Goal: Task Accomplishment & Management: Manage account settings

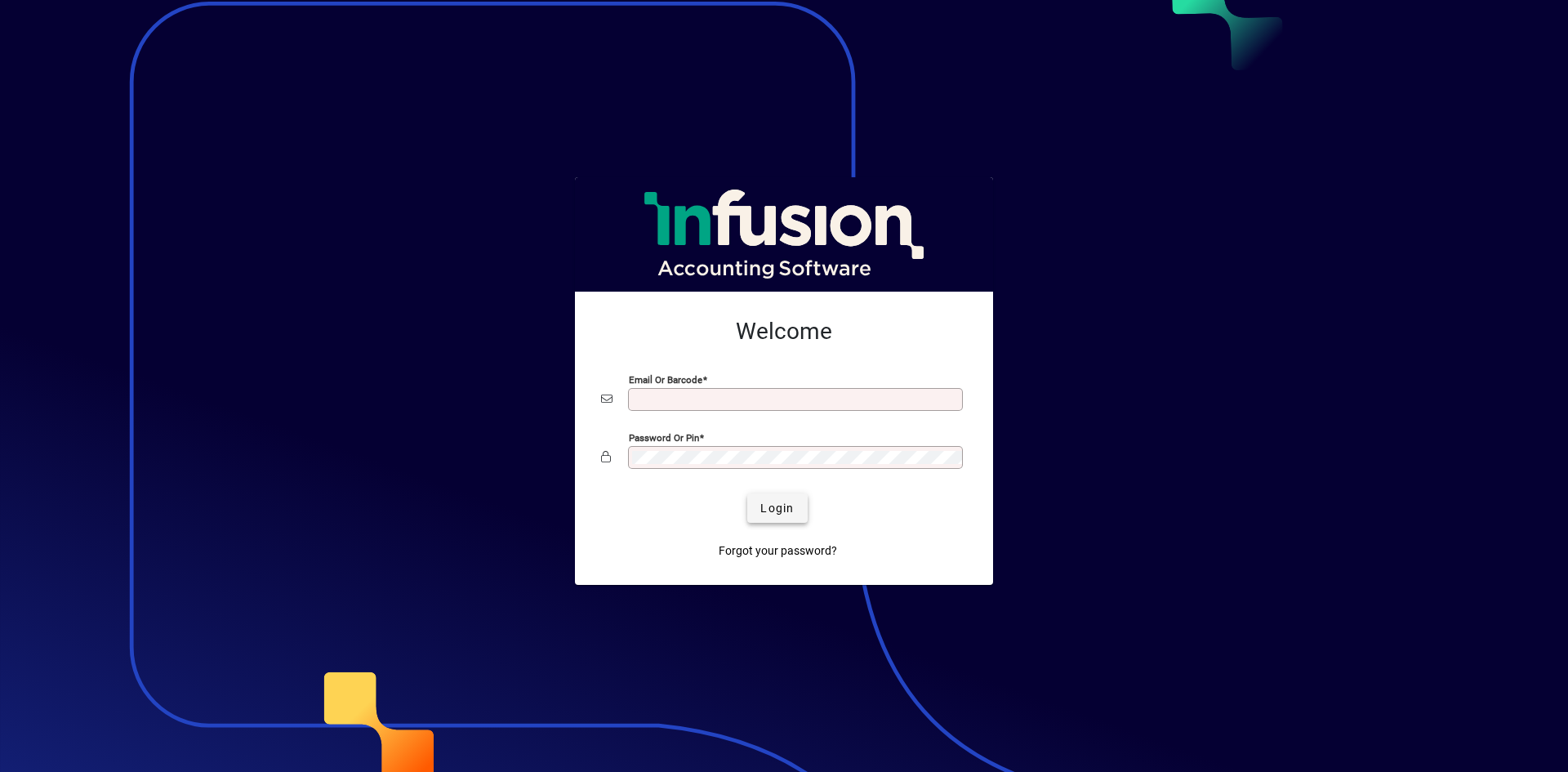
type input "**********"
click at [795, 506] on span "submit" at bounding box center [777, 508] width 60 height 40
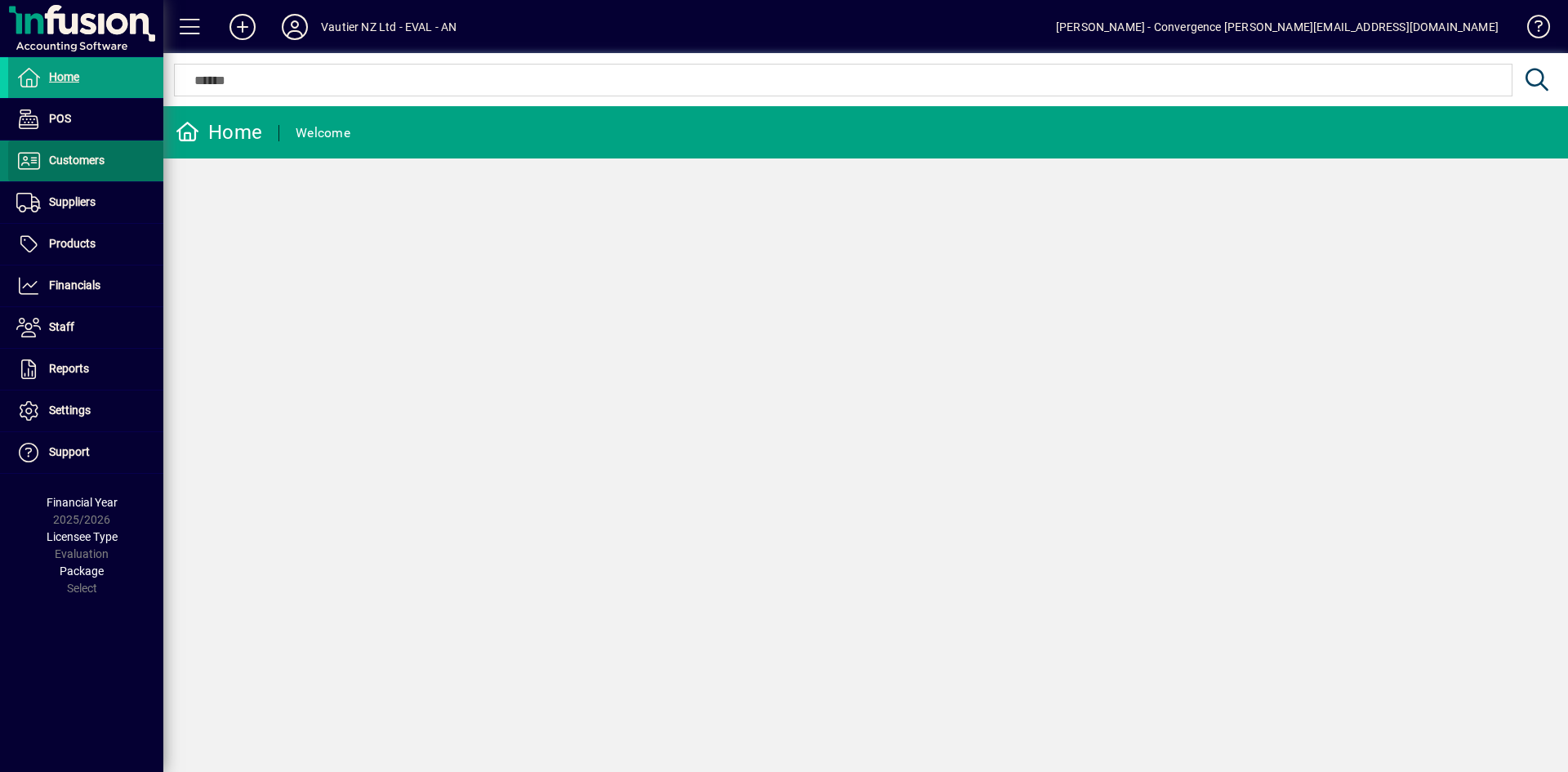
click at [81, 173] on span at bounding box center [86, 160] width 155 height 40
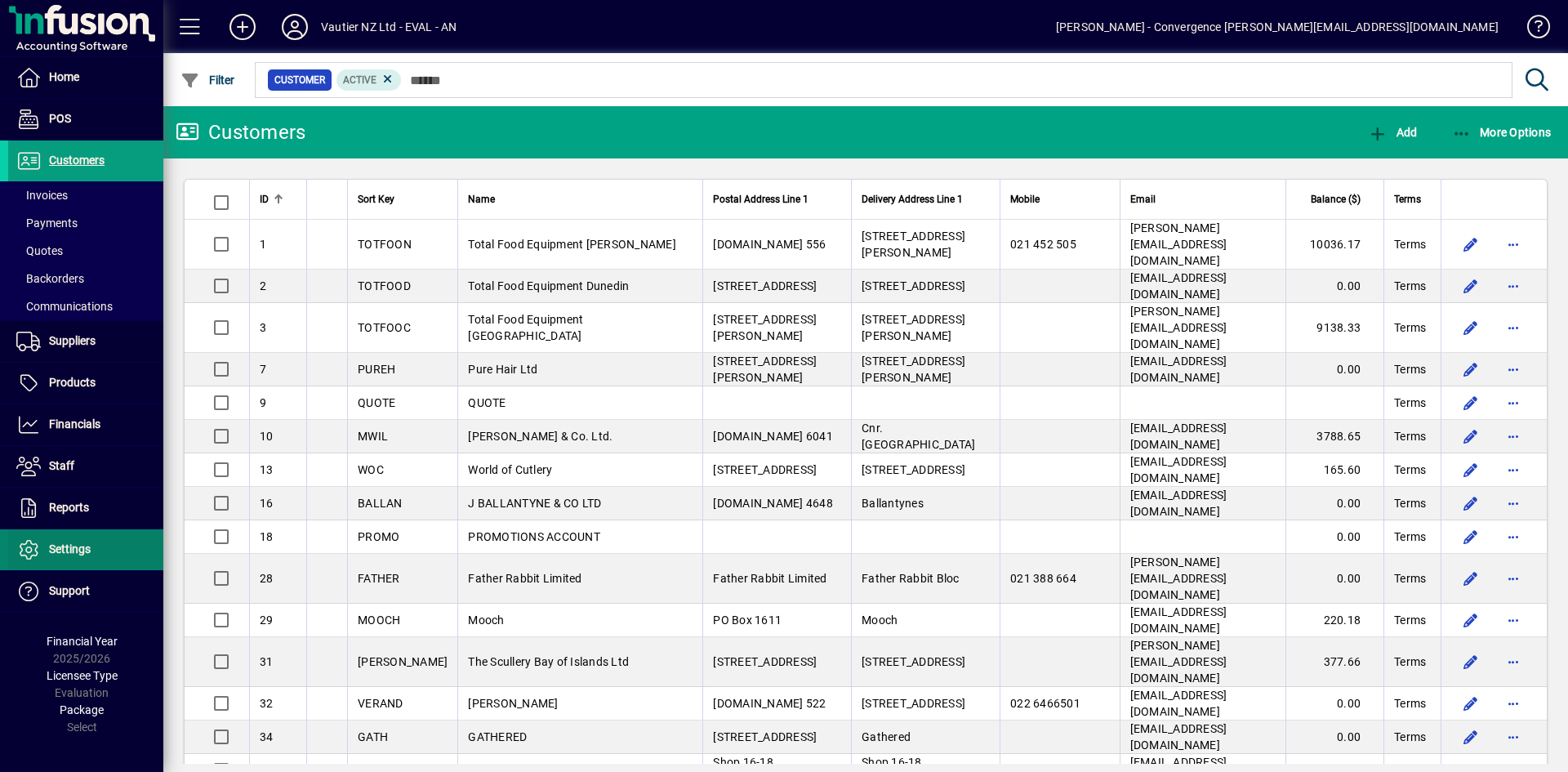
click at [80, 546] on span "Settings" at bounding box center [69, 549] width 41 height 13
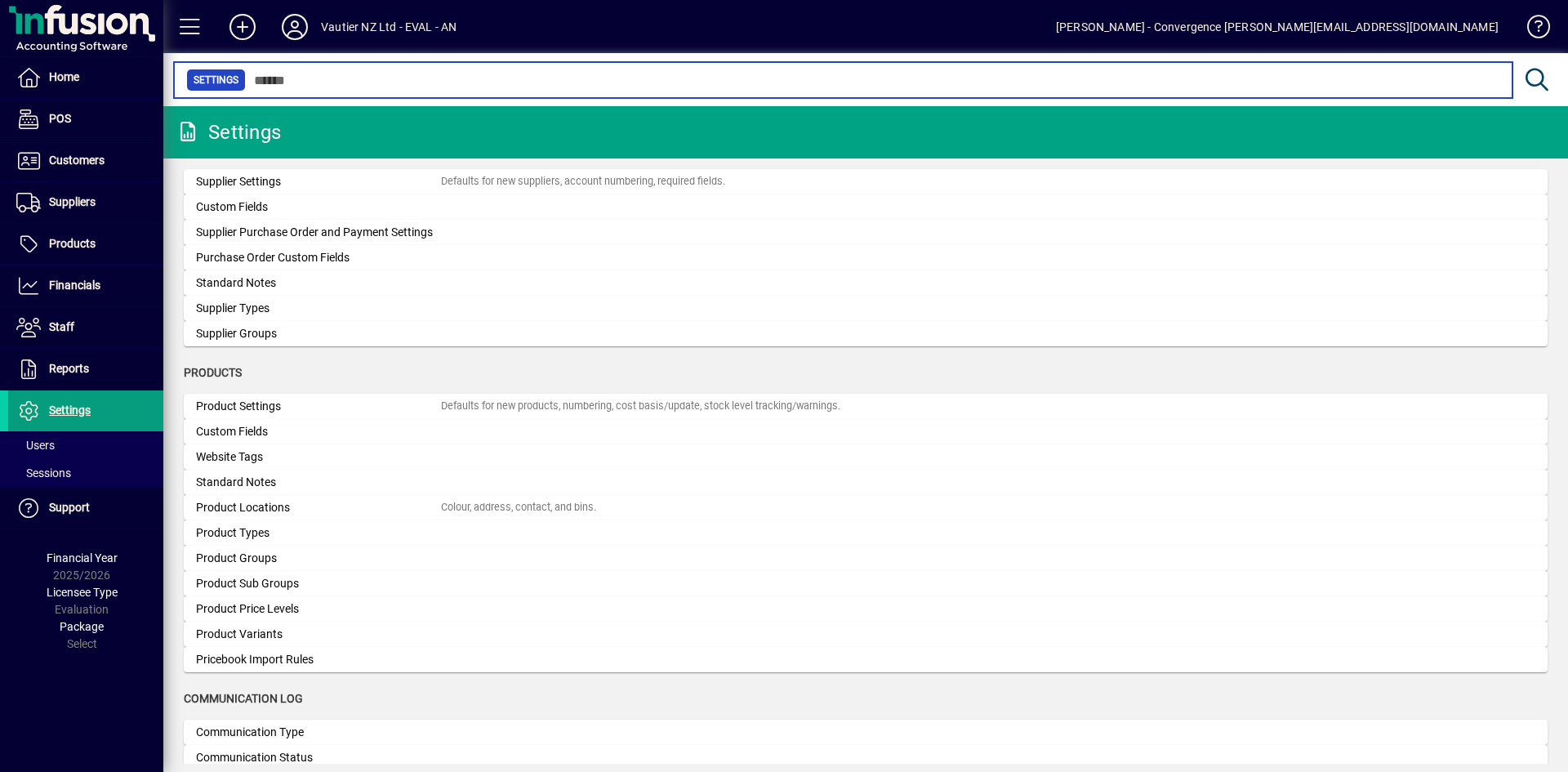
scroll to position [1407, 0]
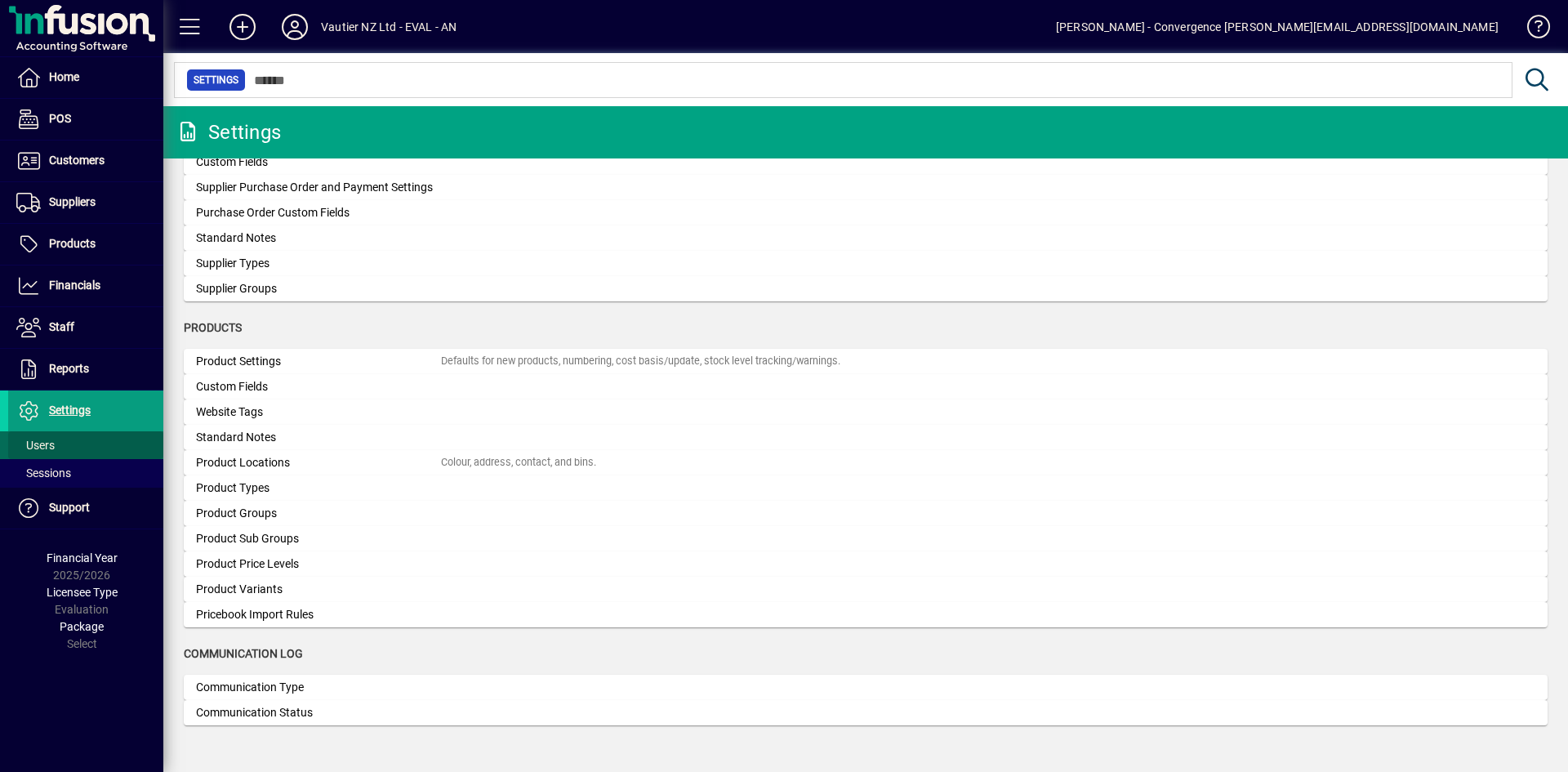
click at [52, 438] on span "Users" at bounding box center [31, 445] width 47 height 18
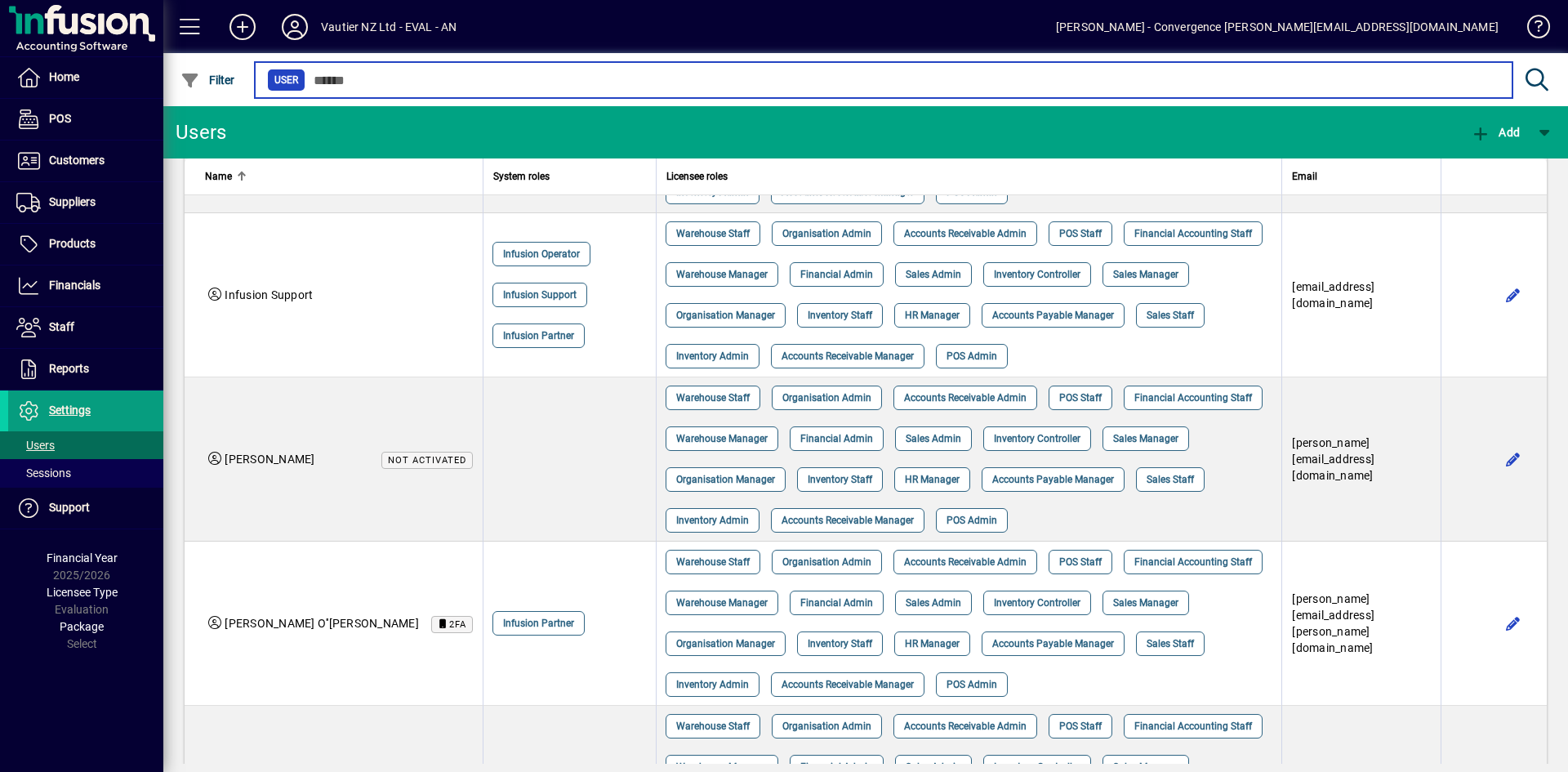
scroll to position [623, 0]
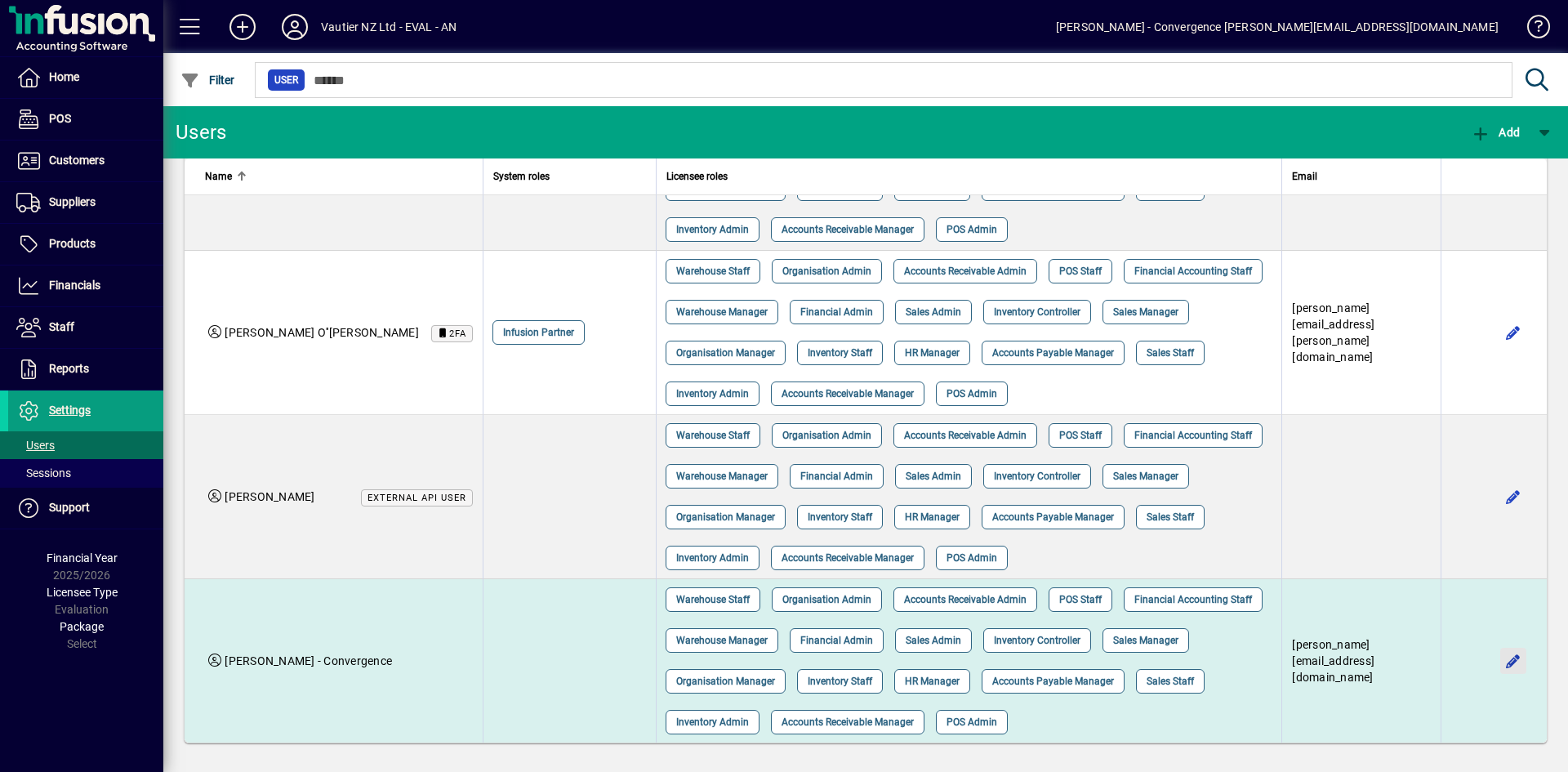
click at [1494, 665] on span "button" at bounding box center [1514, 661] width 40 height 40
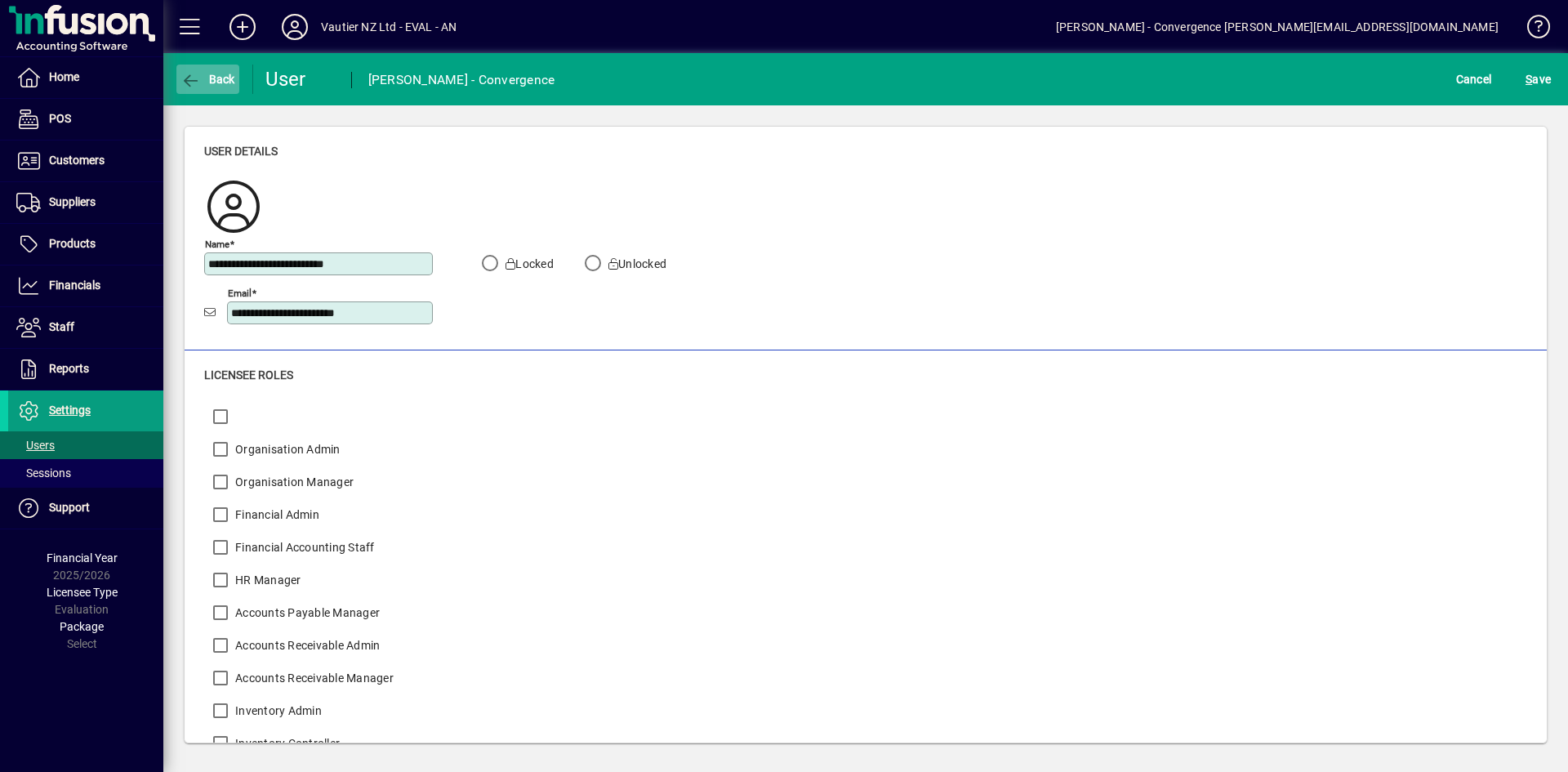
click at [213, 82] on span "Back" at bounding box center [207, 79] width 54 height 13
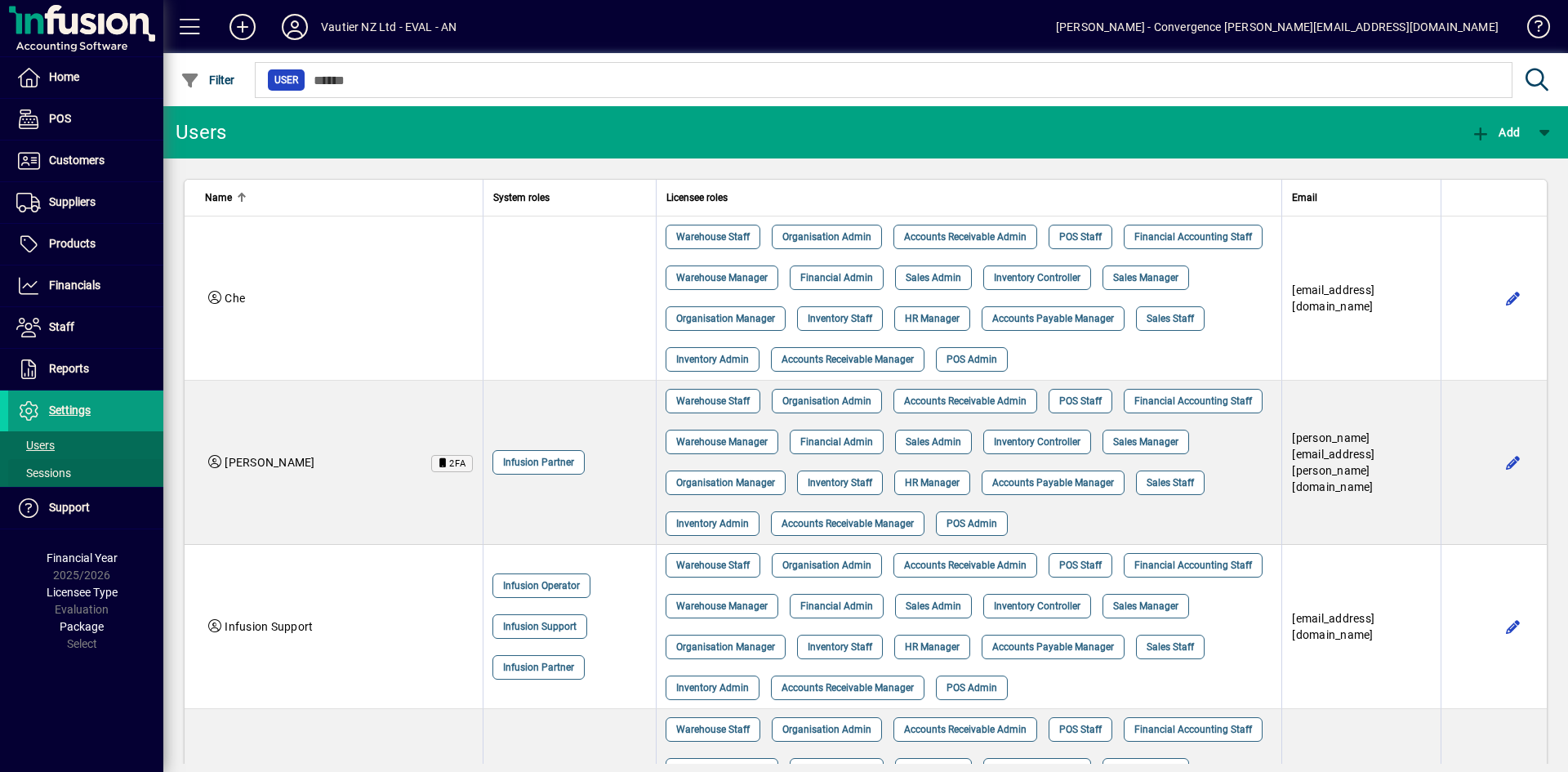
click at [51, 472] on span "Sessions" at bounding box center [43, 473] width 54 height 13
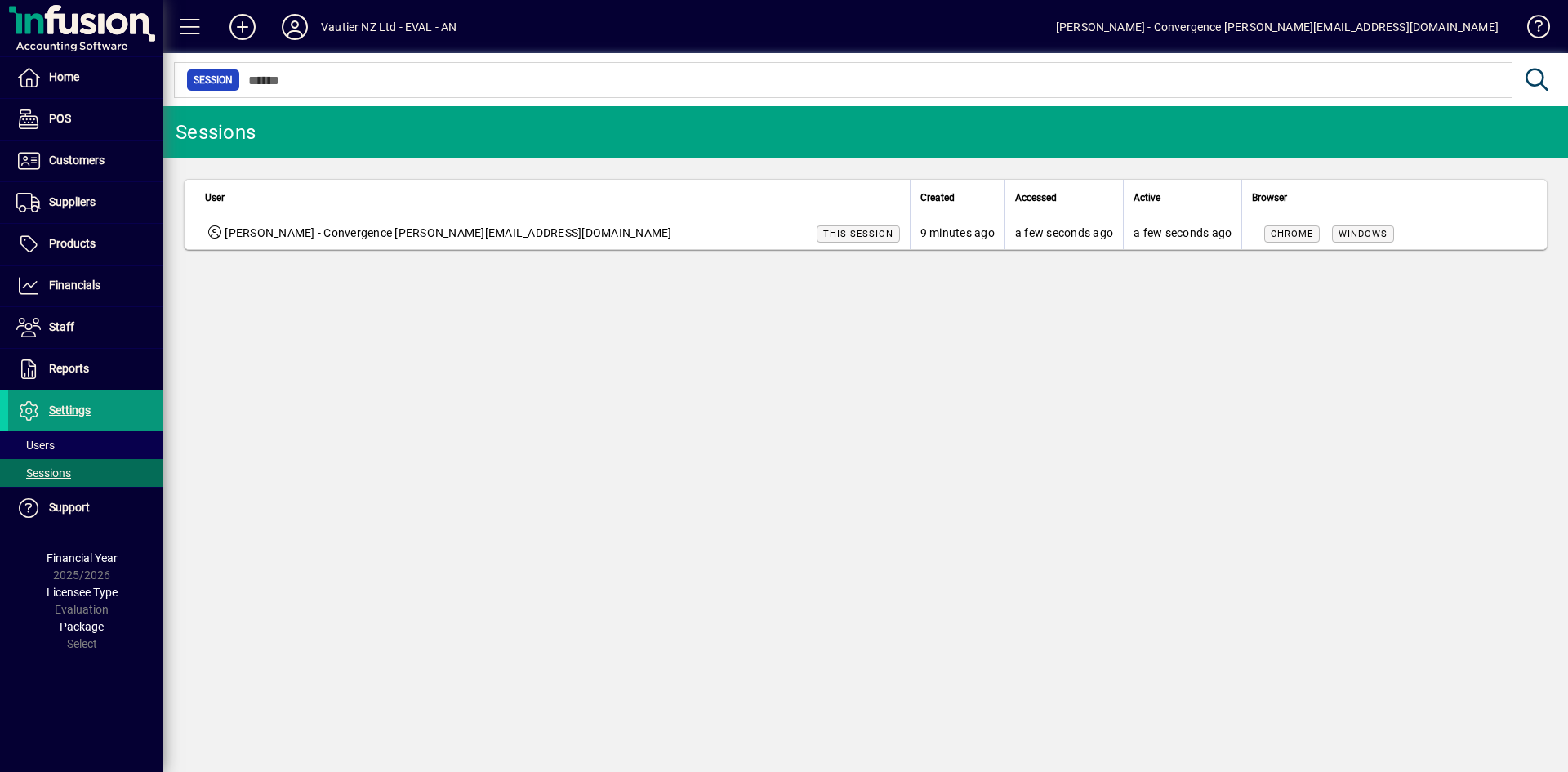
click at [74, 408] on span "Settings" at bounding box center [69, 410] width 41 height 13
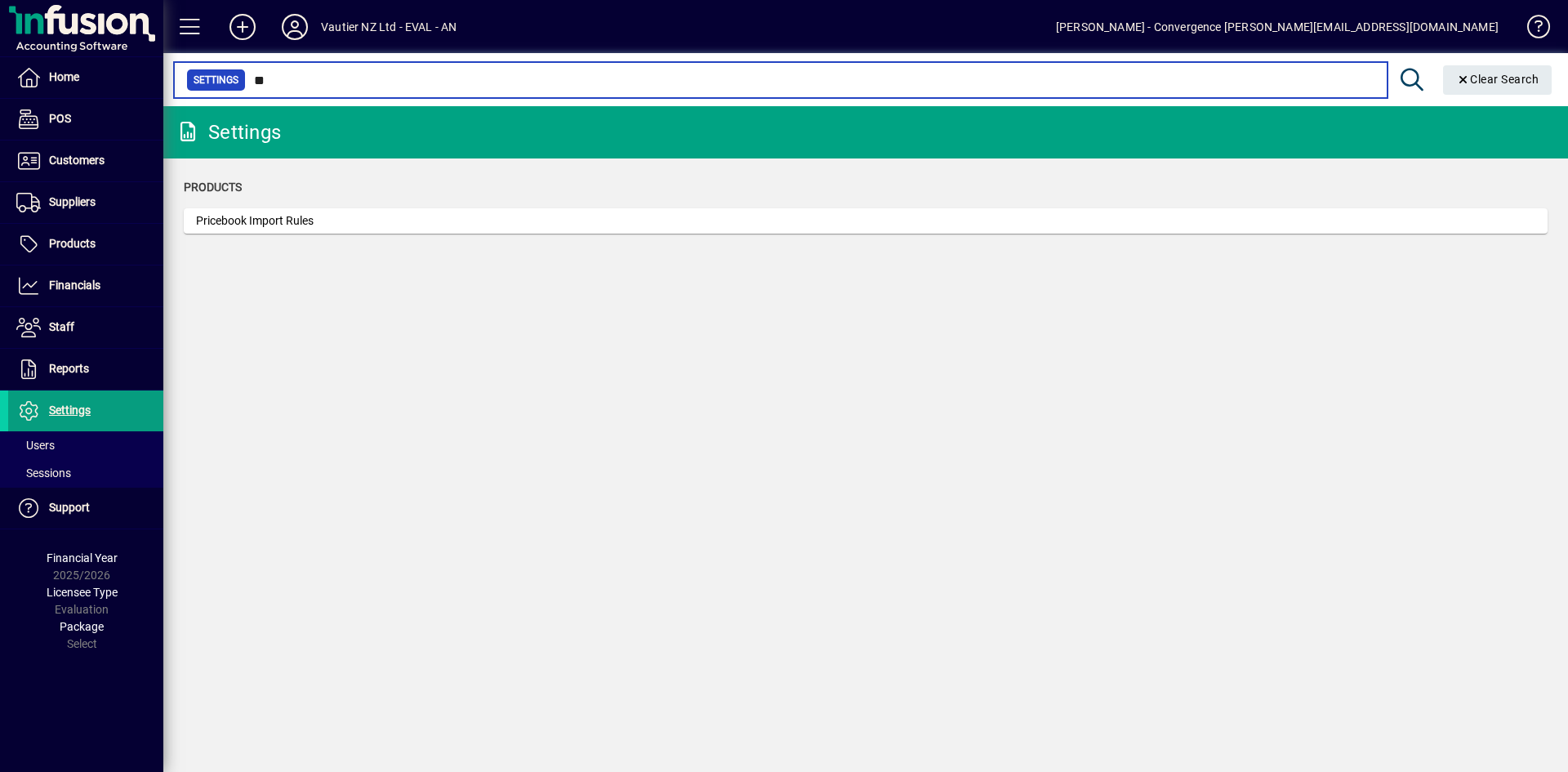
type input "*"
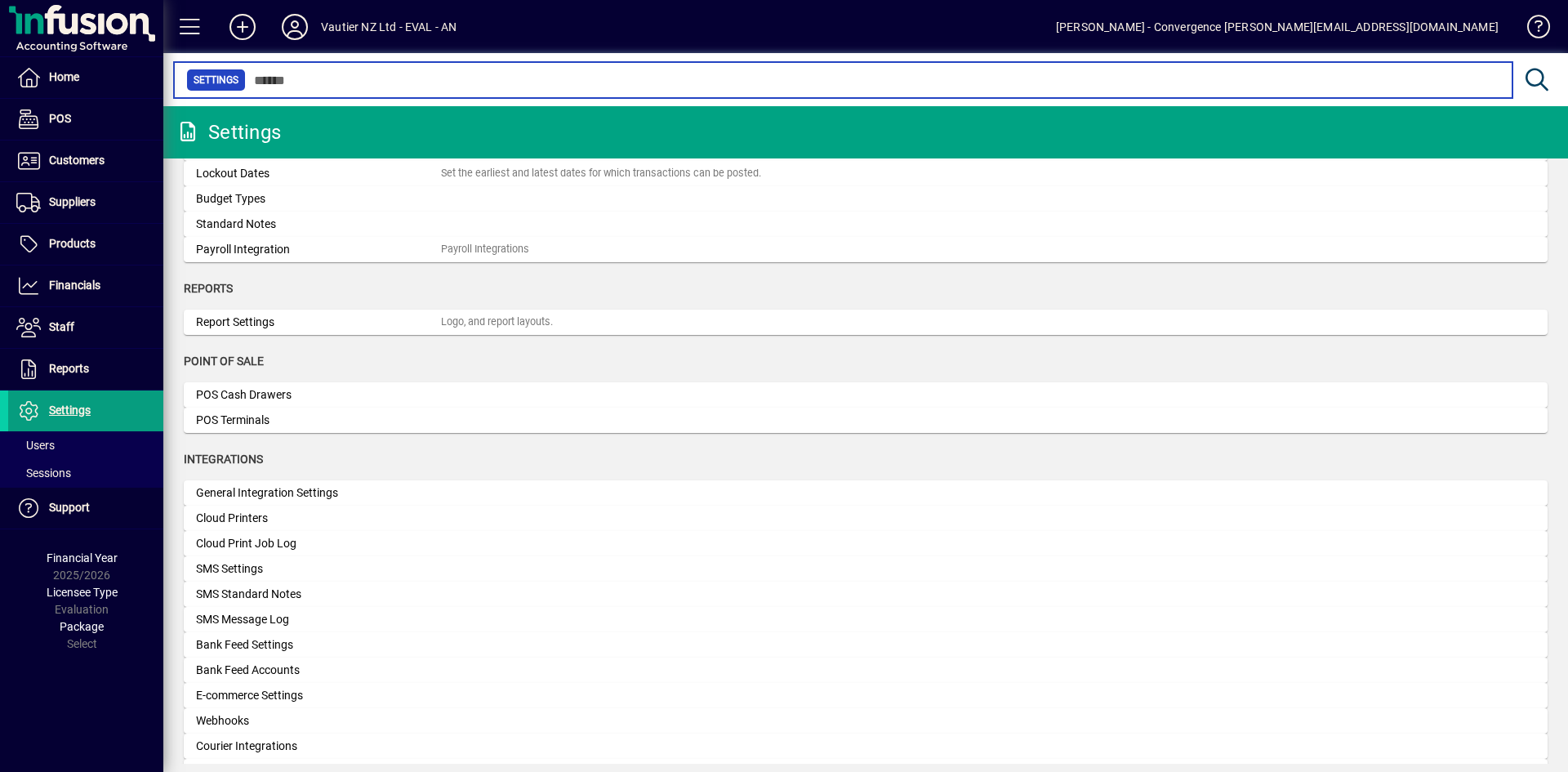
scroll to position [545, 0]
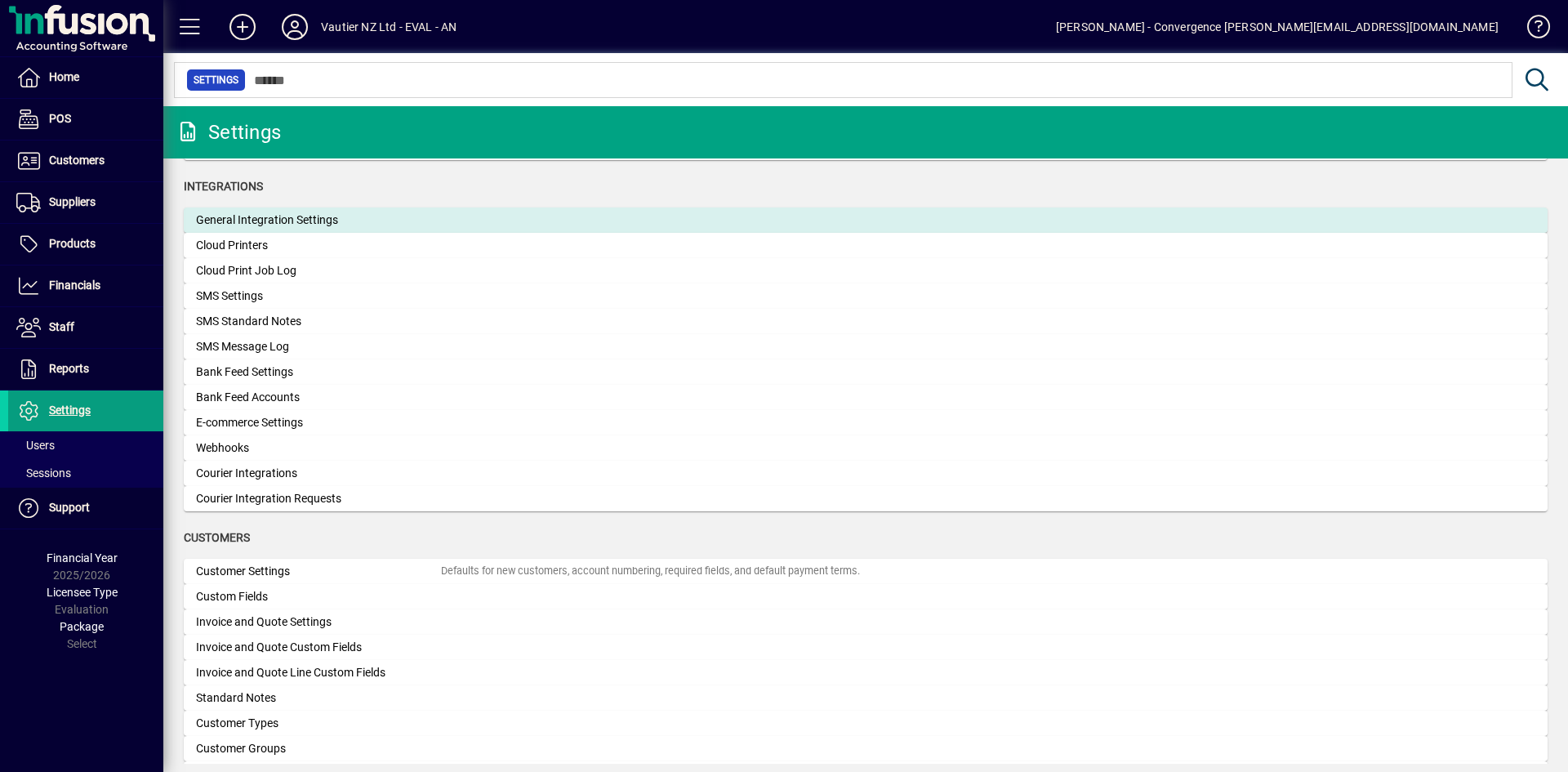
click at [314, 215] on div "General Integration Settings" at bounding box center [319, 220] width 245 height 18
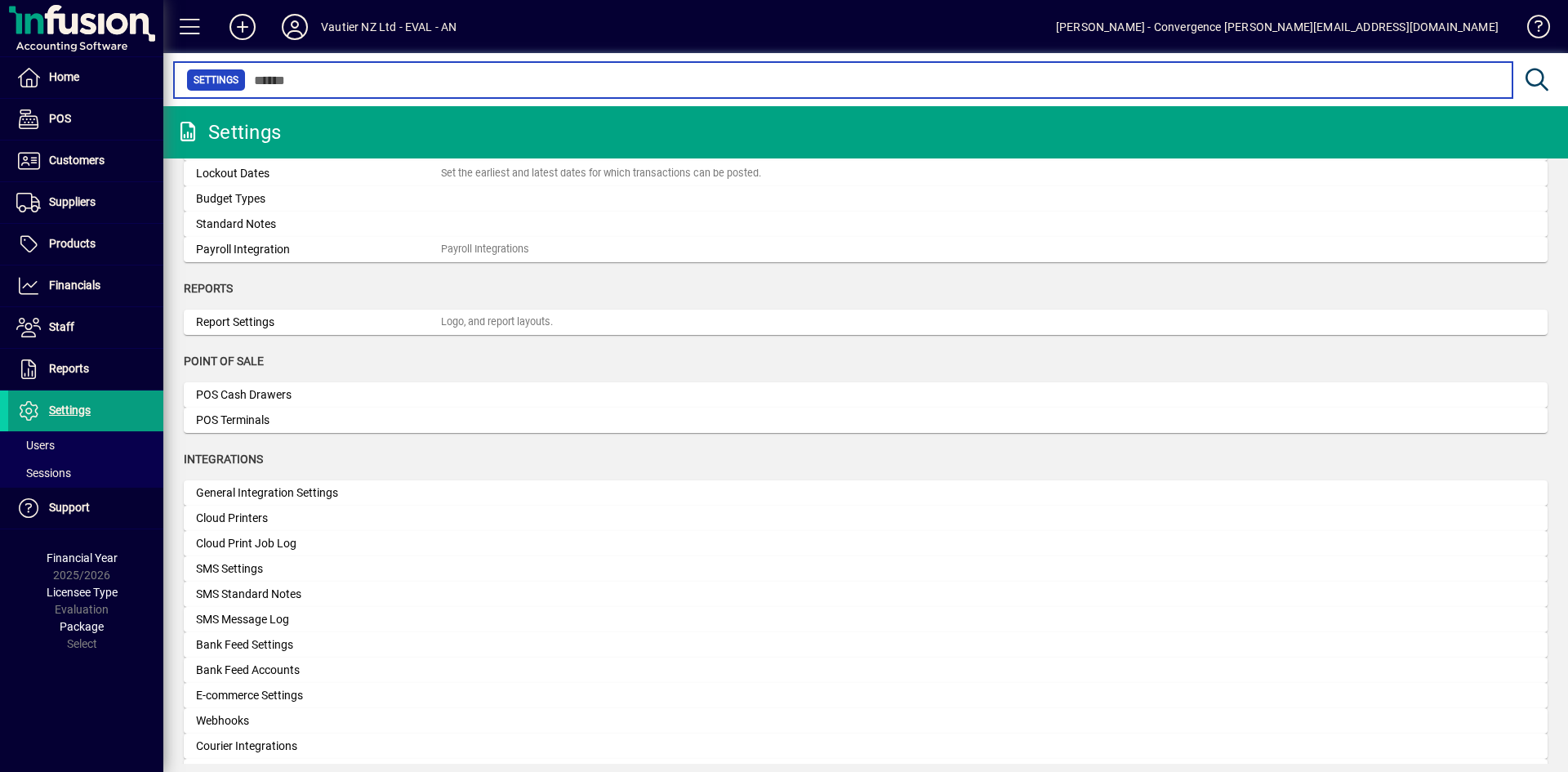
scroll to position [545, 0]
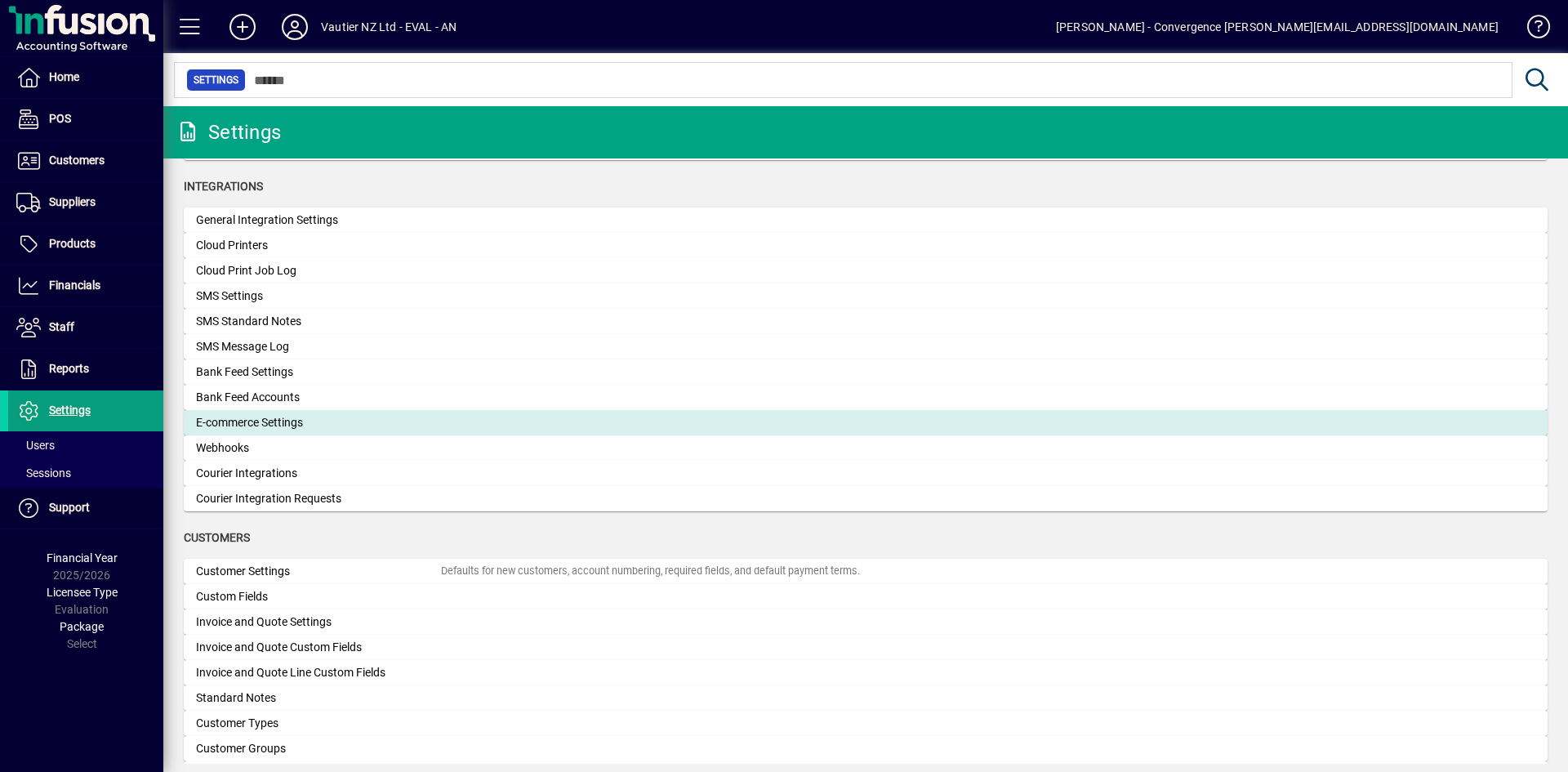
click at [273, 421] on div "E-commerce Settings" at bounding box center [319, 422] width 245 height 18
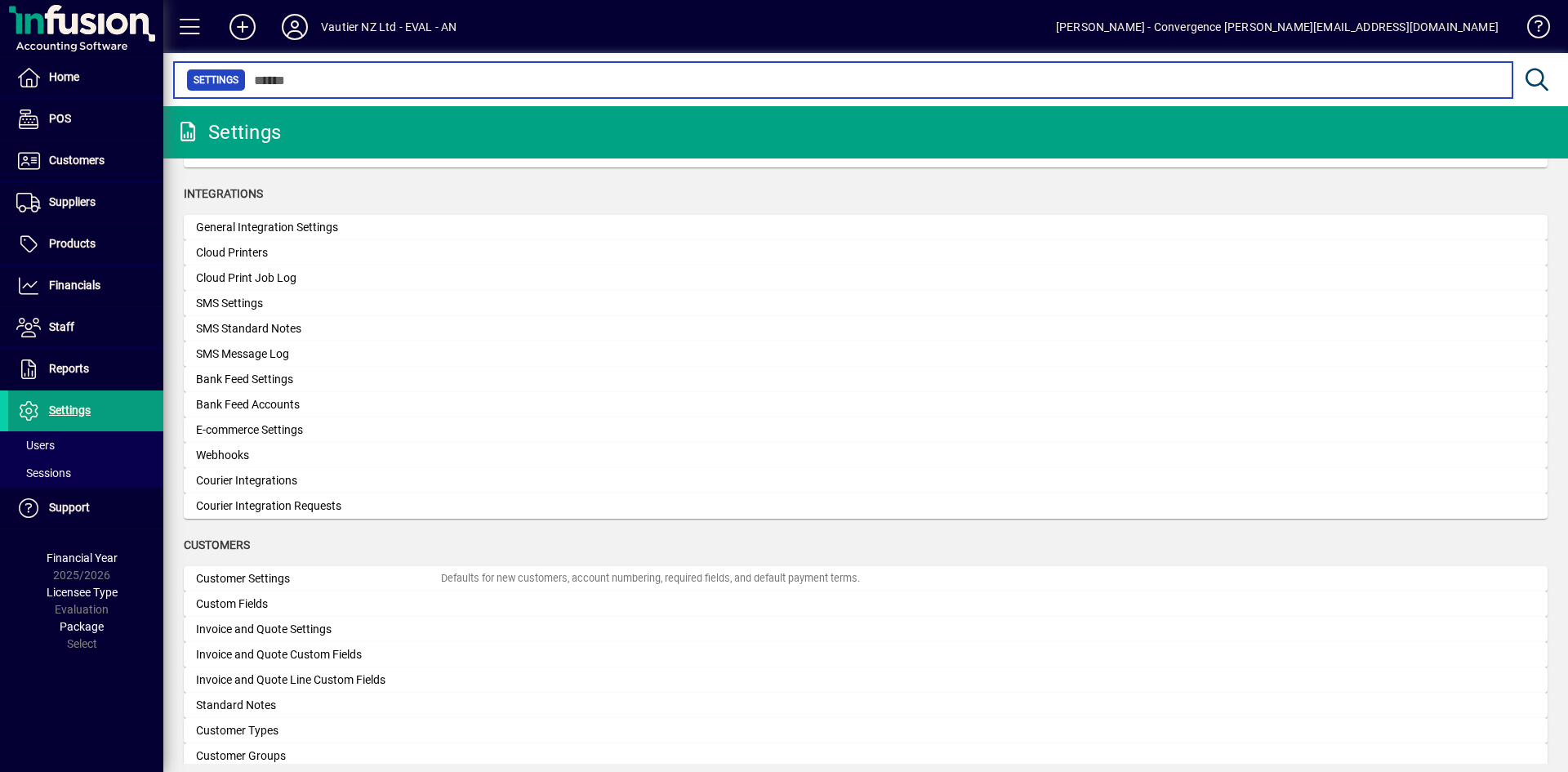
scroll to position [545, 0]
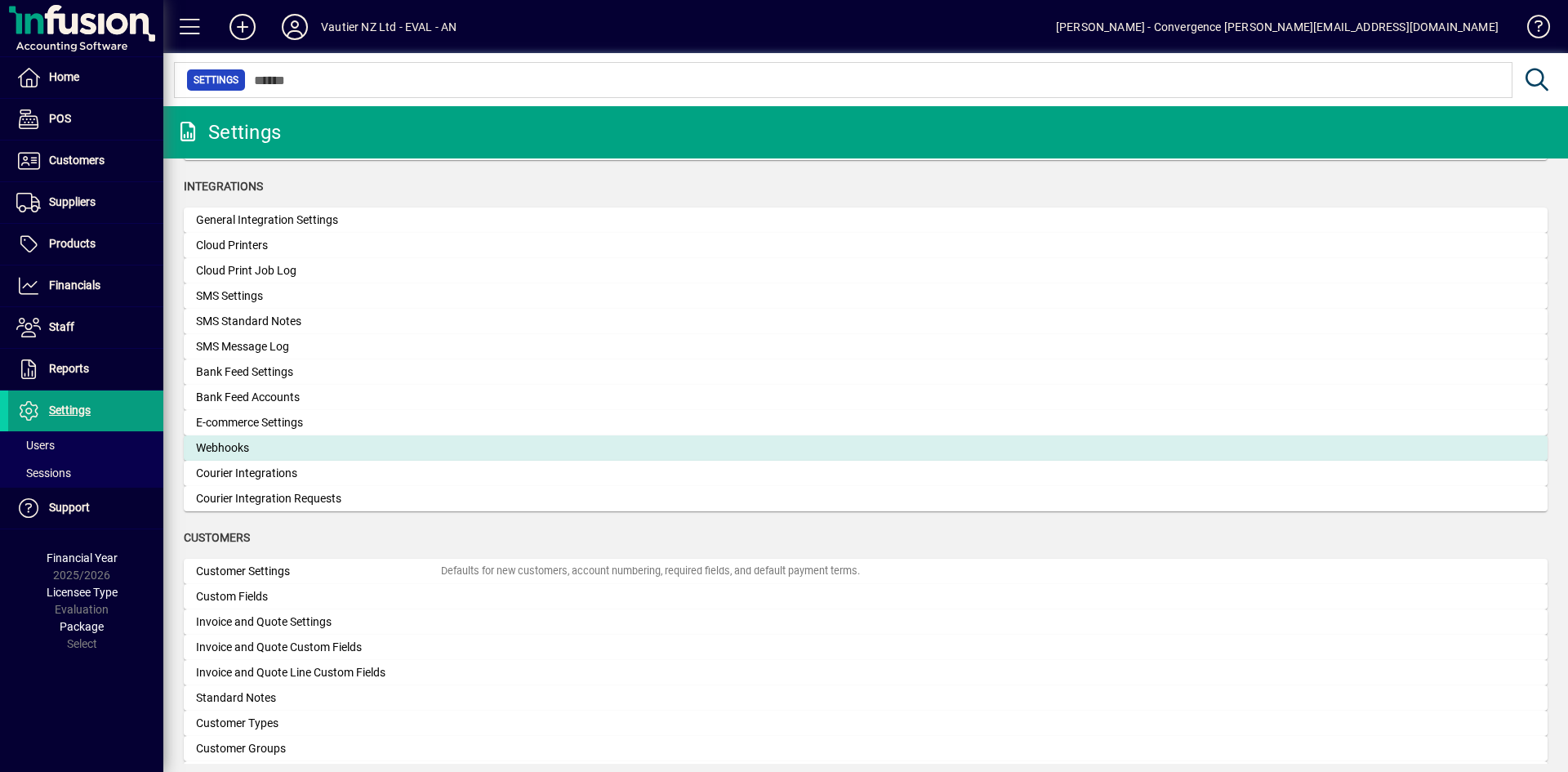
click at [237, 444] on div "Webhooks" at bounding box center [319, 448] width 245 height 18
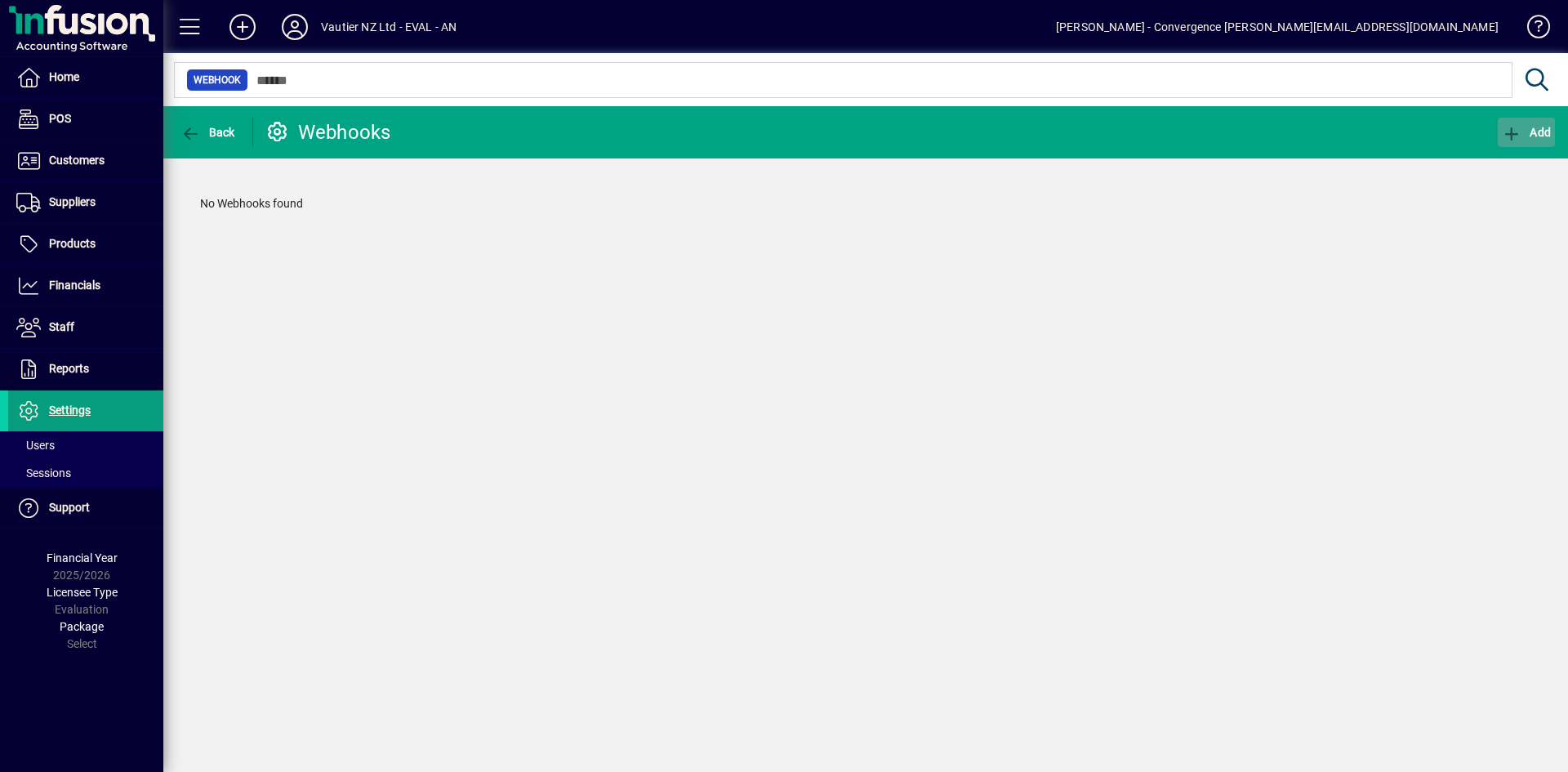
click at [1527, 131] on span "Add" at bounding box center [1526, 132] width 49 height 13
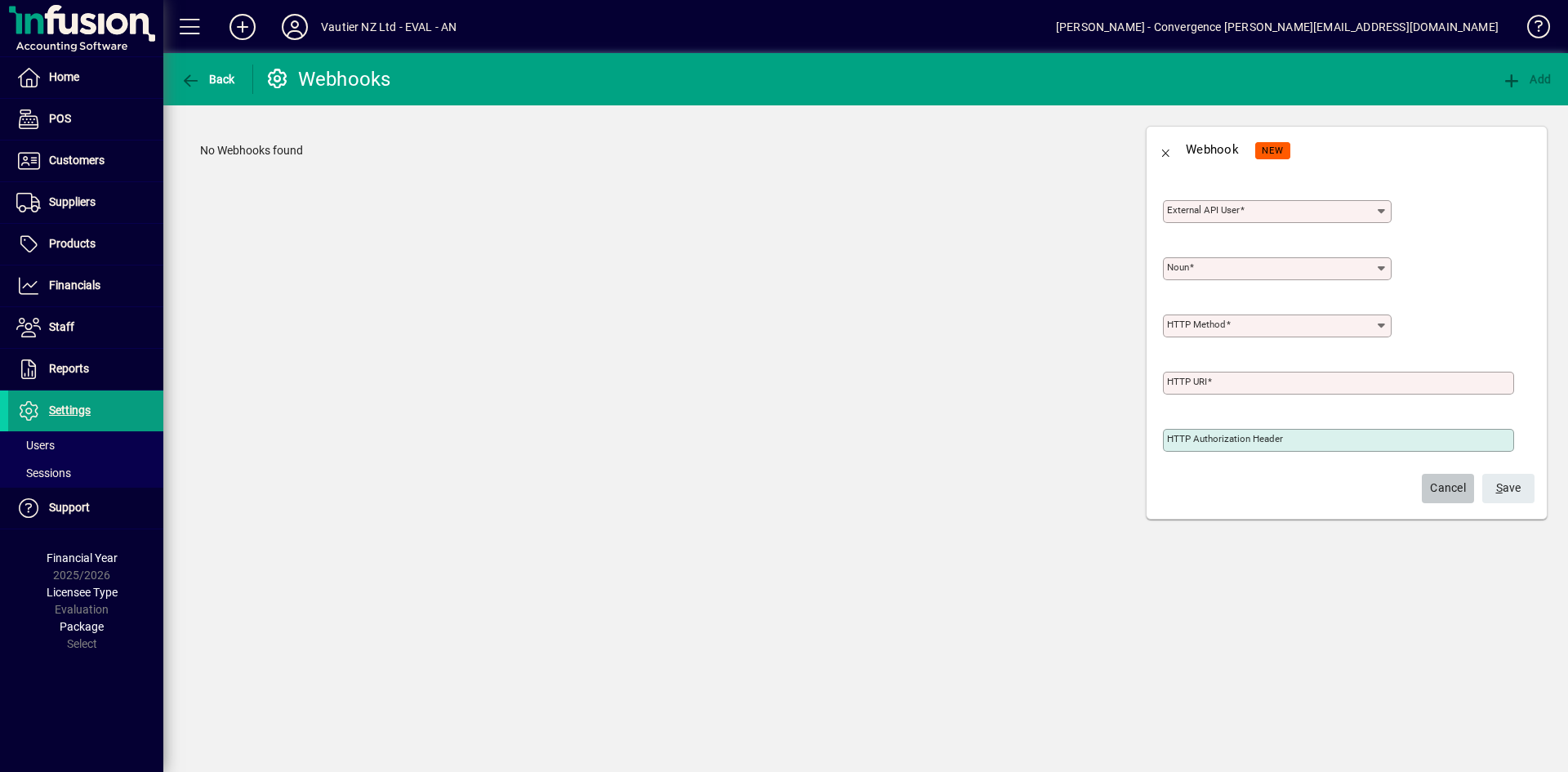
click at [1425, 493] on span "button" at bounding box center [1448, 489] width 53 height 40
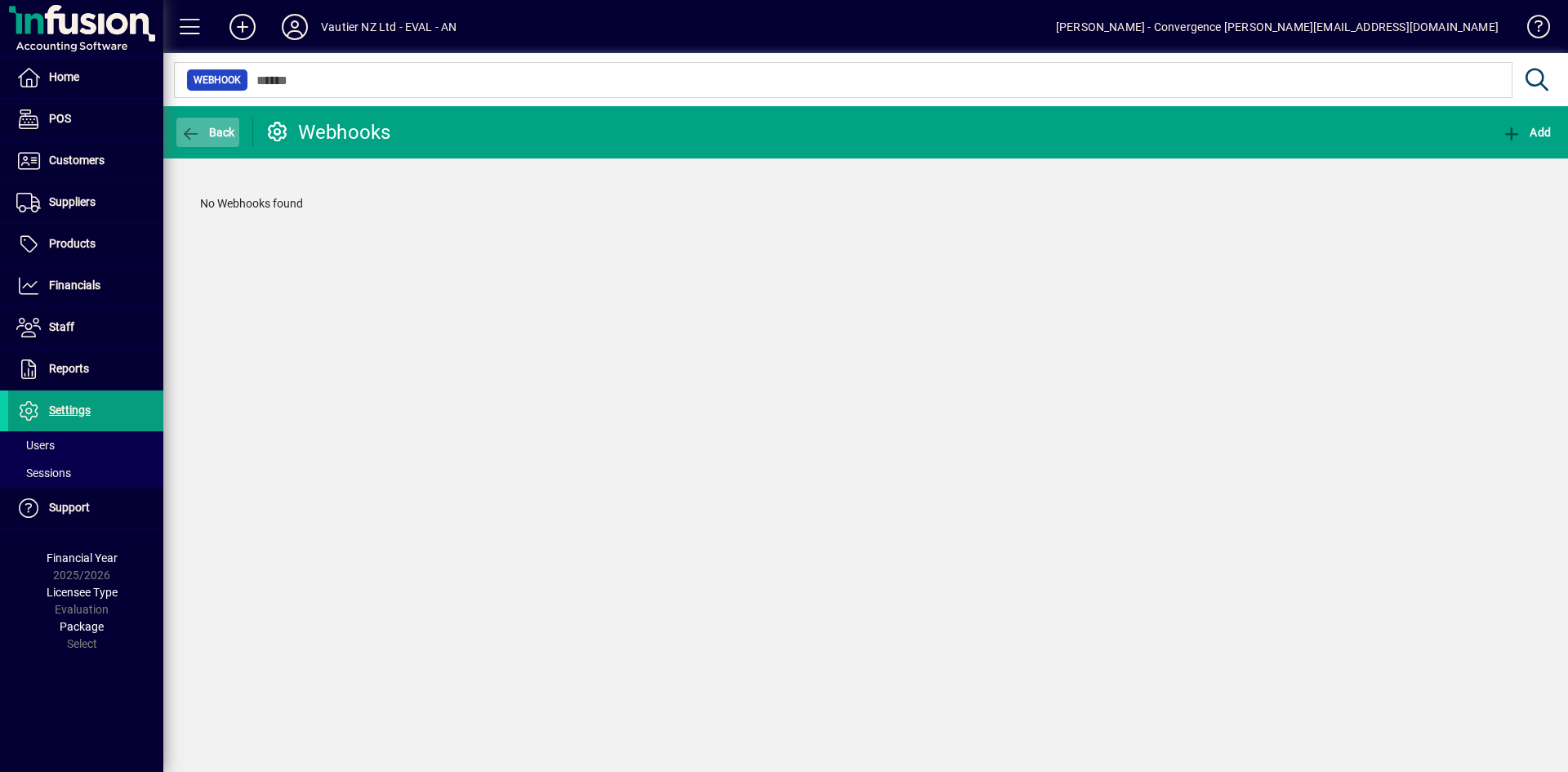
click at [186, 127] on icon "button" at bounding box center [191, 134] width 20 height 17
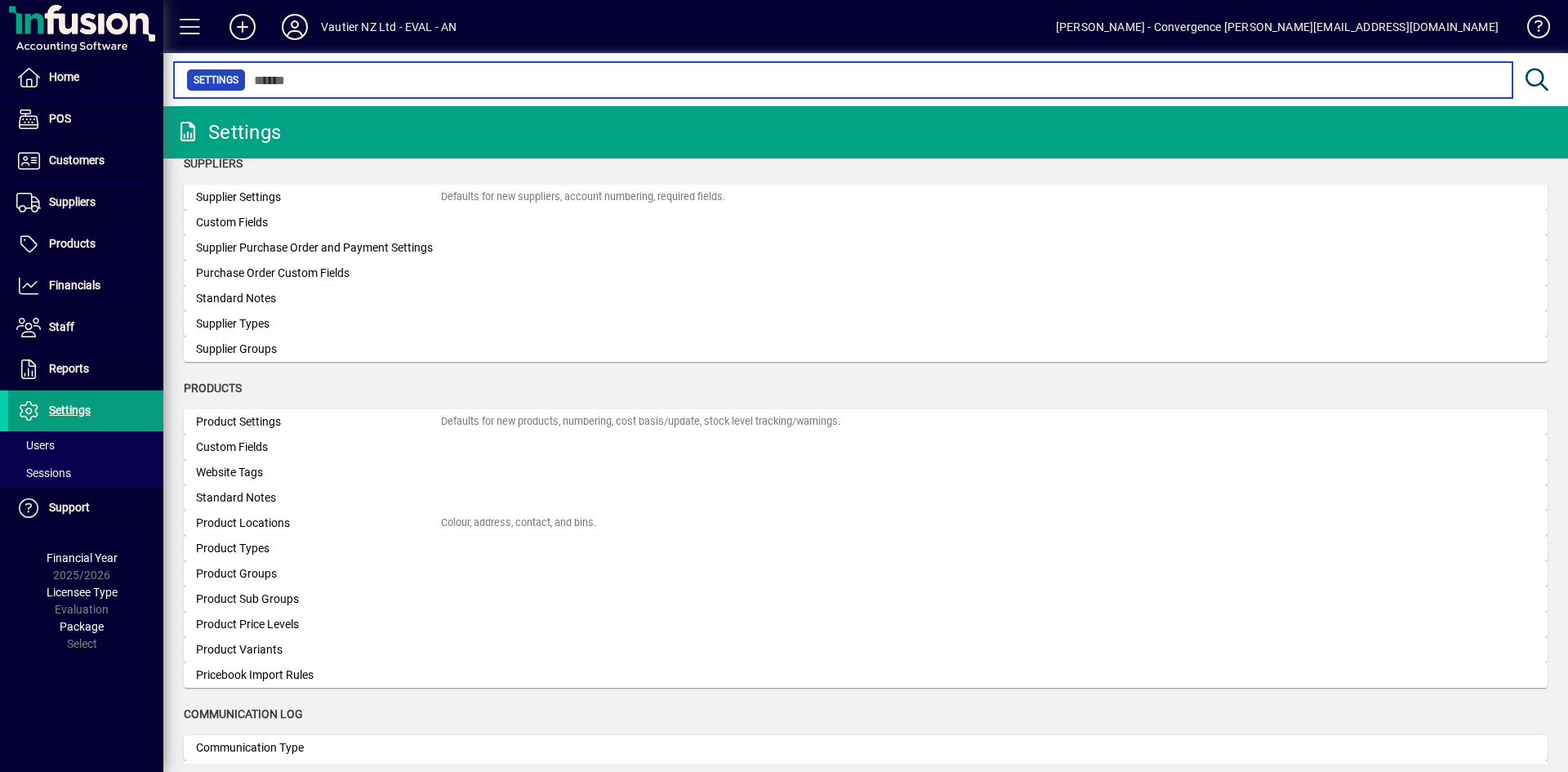
scroll to position [1407, 0]
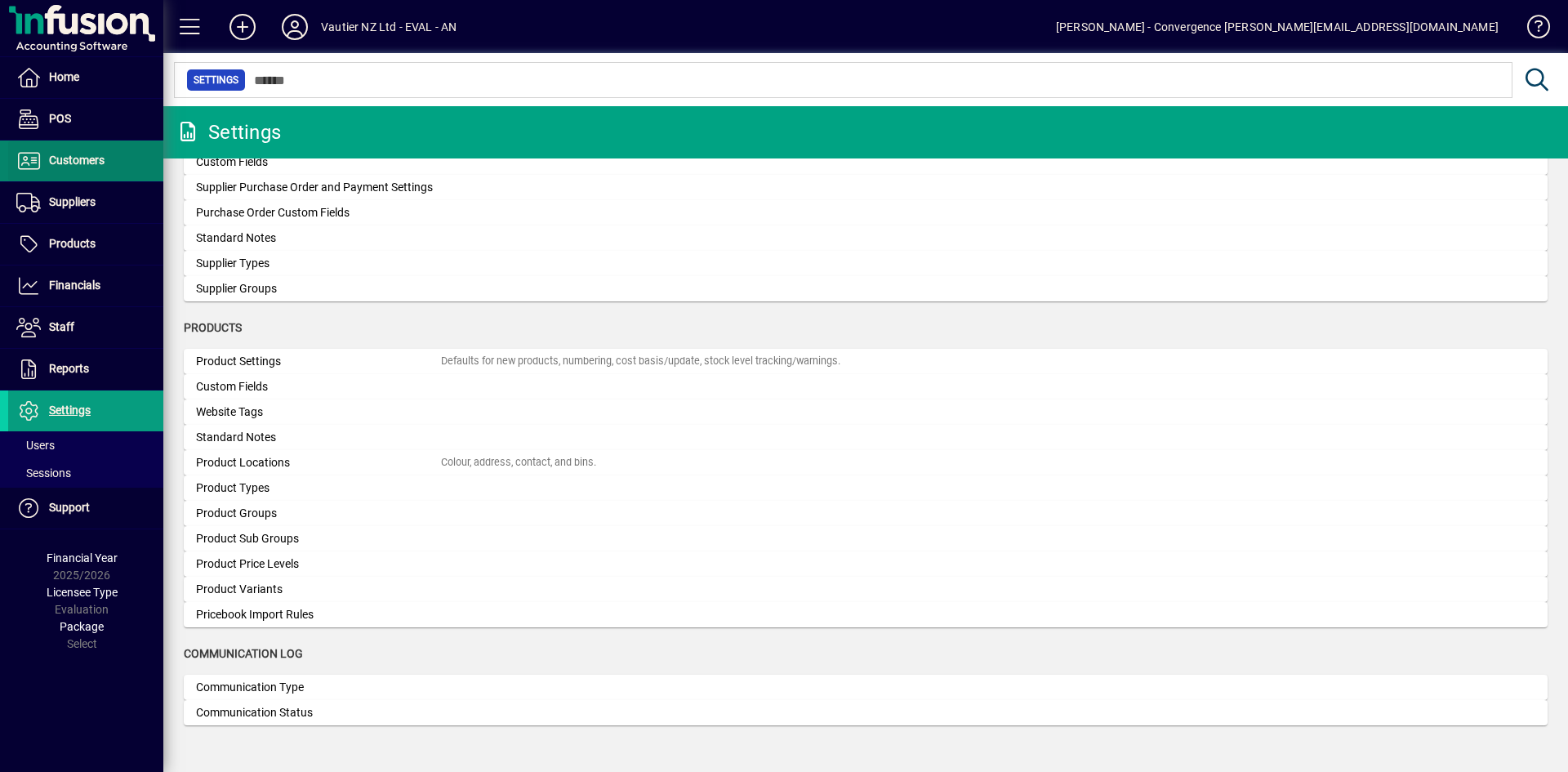
click at [88, 159] on span "Customers" at bounding box center [77, 160] width 55 height 13
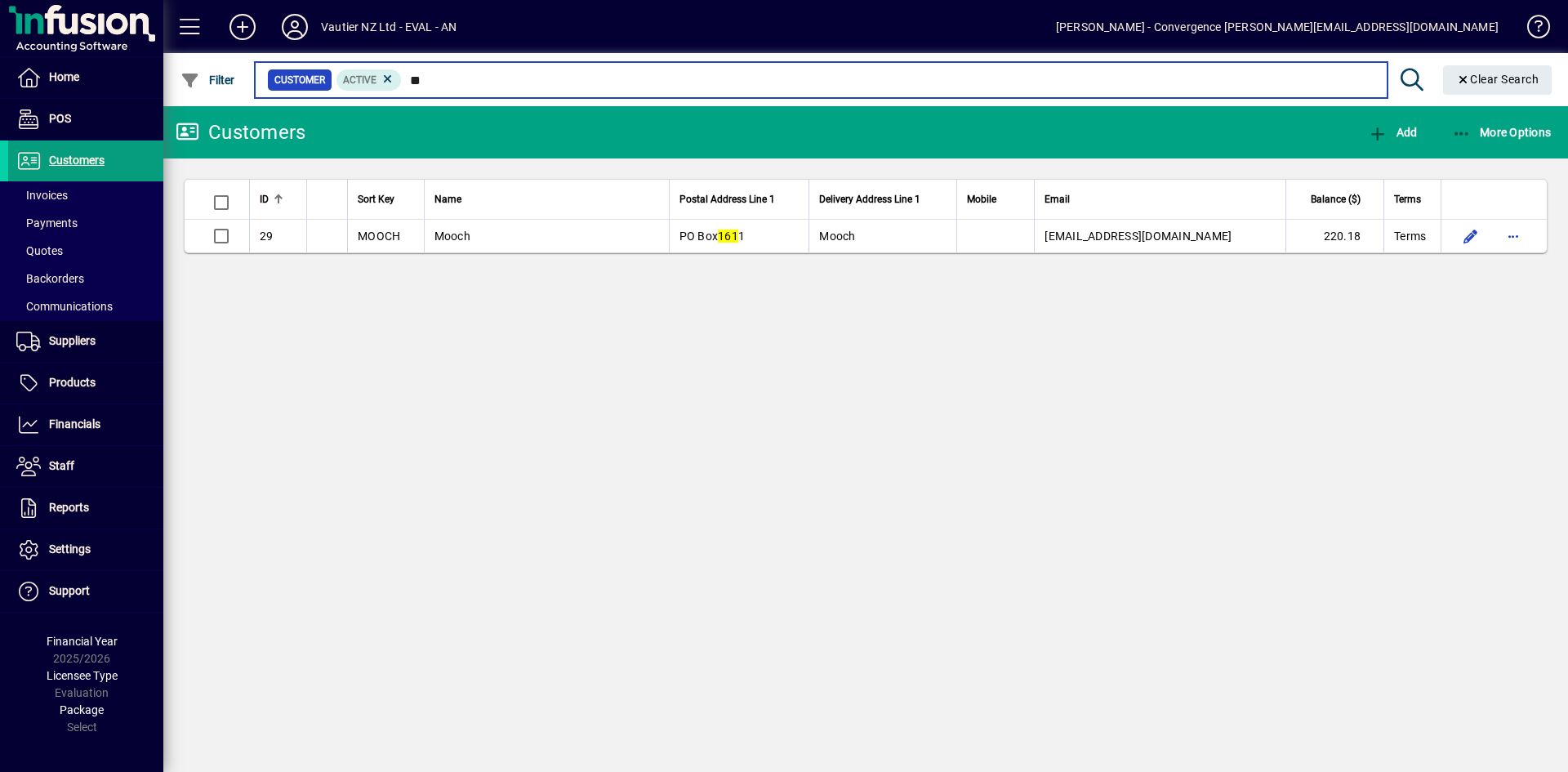
type input "*"
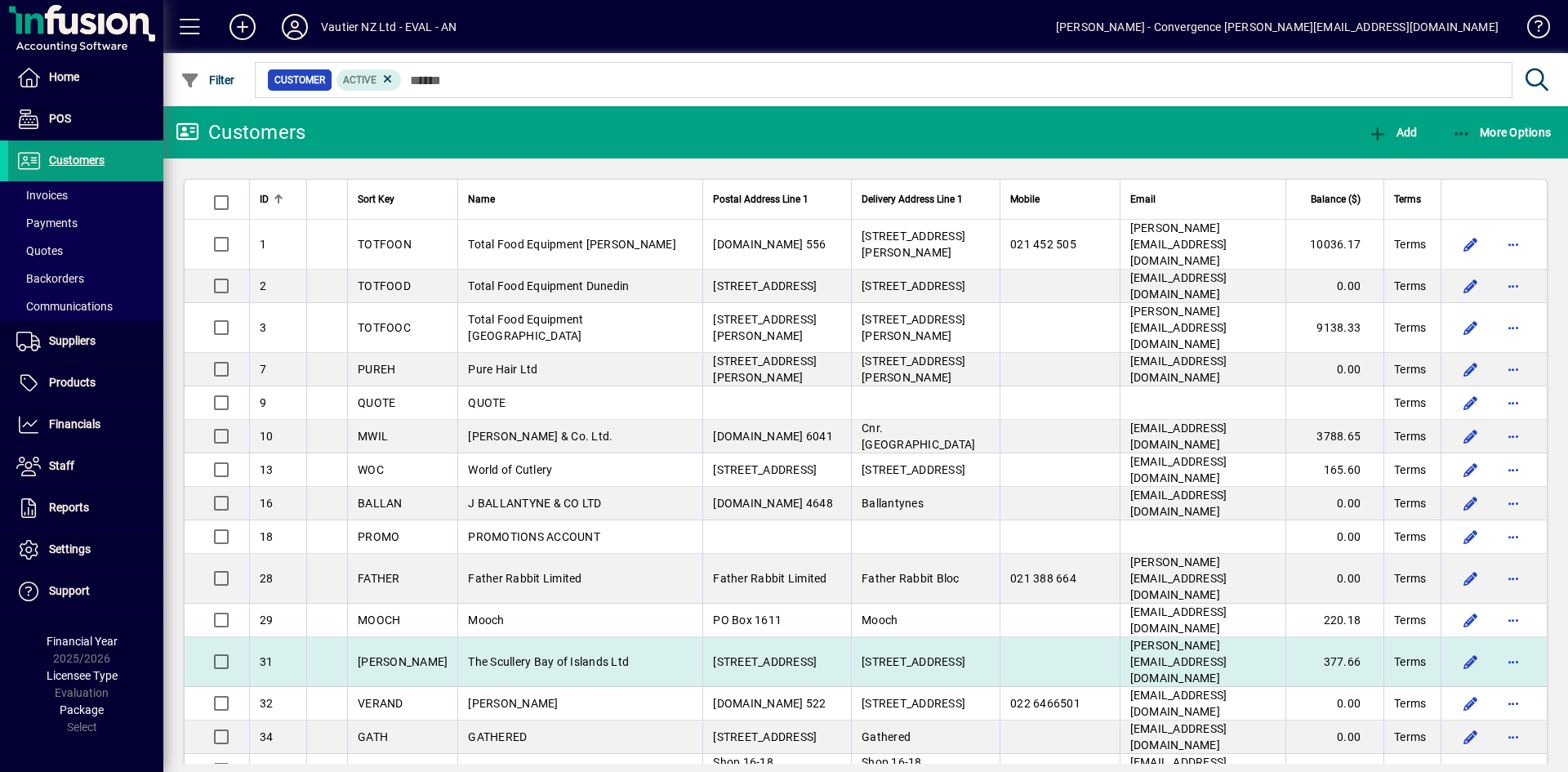
click at [628, 637] on td "The Scullery Bay of Islands Ltd" at bounding box center [580, 662] width 245 height 50
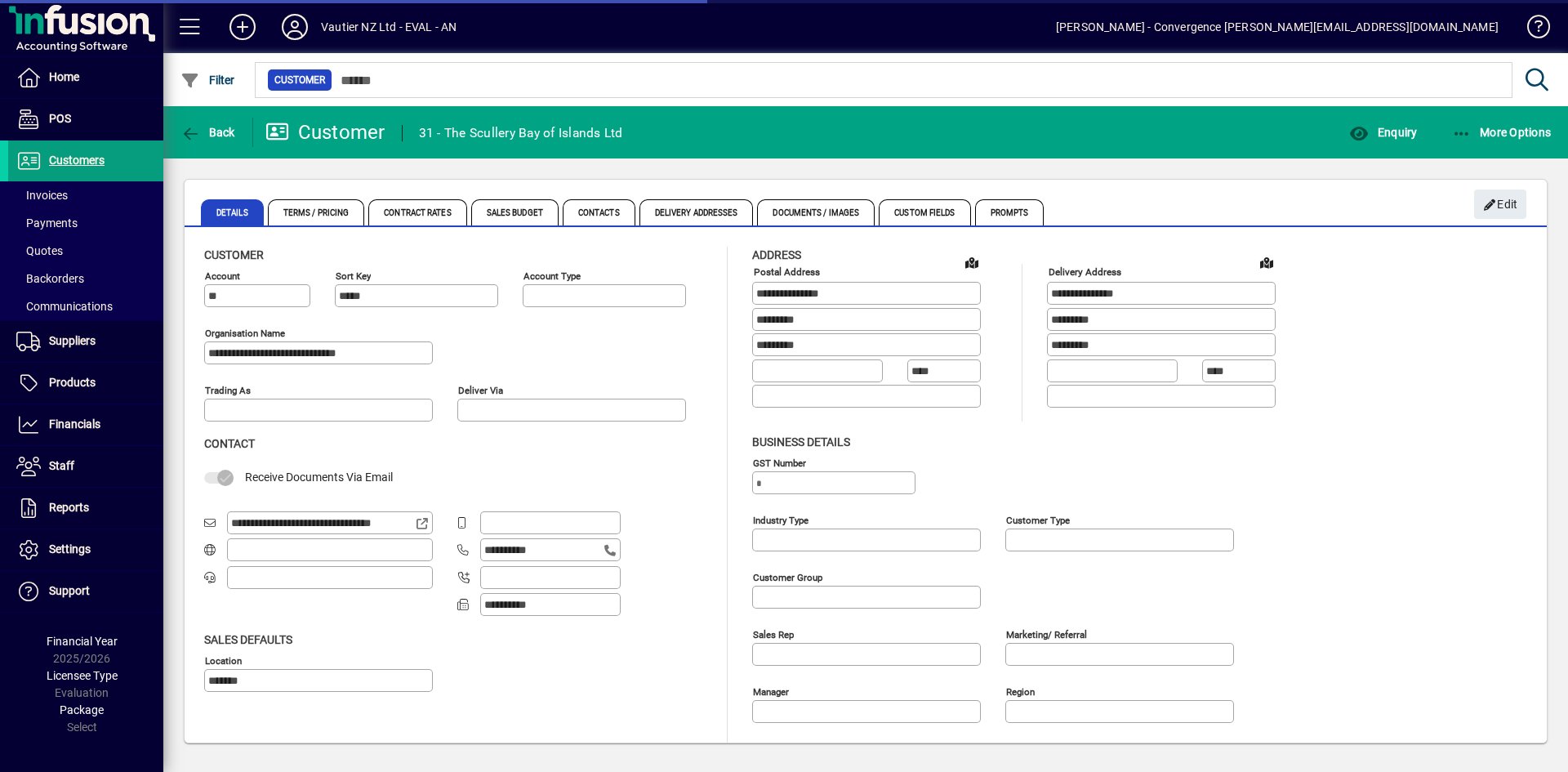
type input "**********"
type input "*********"
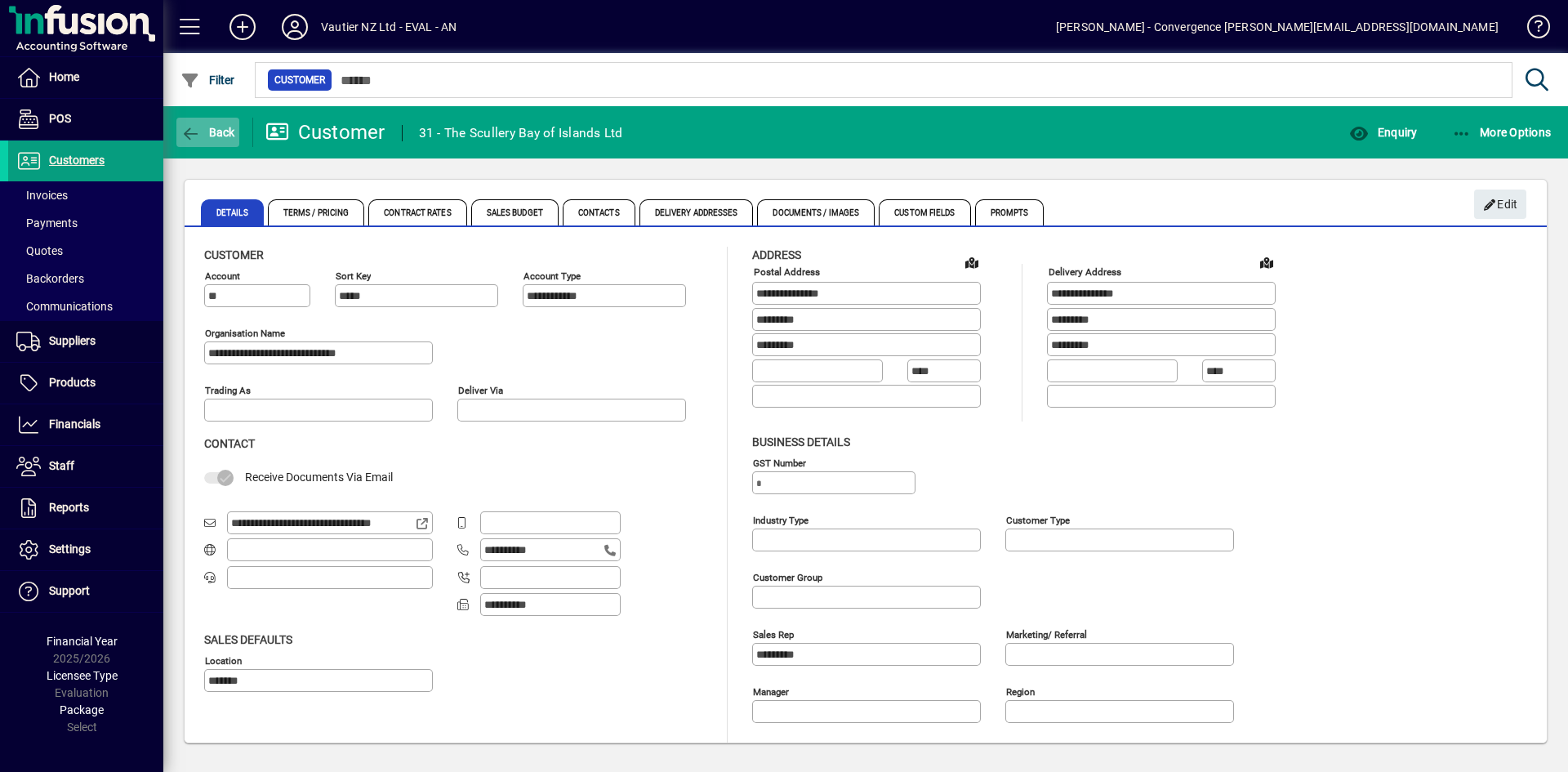
click at [222, 129] on span "Back" at bounding box center [207, 132] width 54 height 13
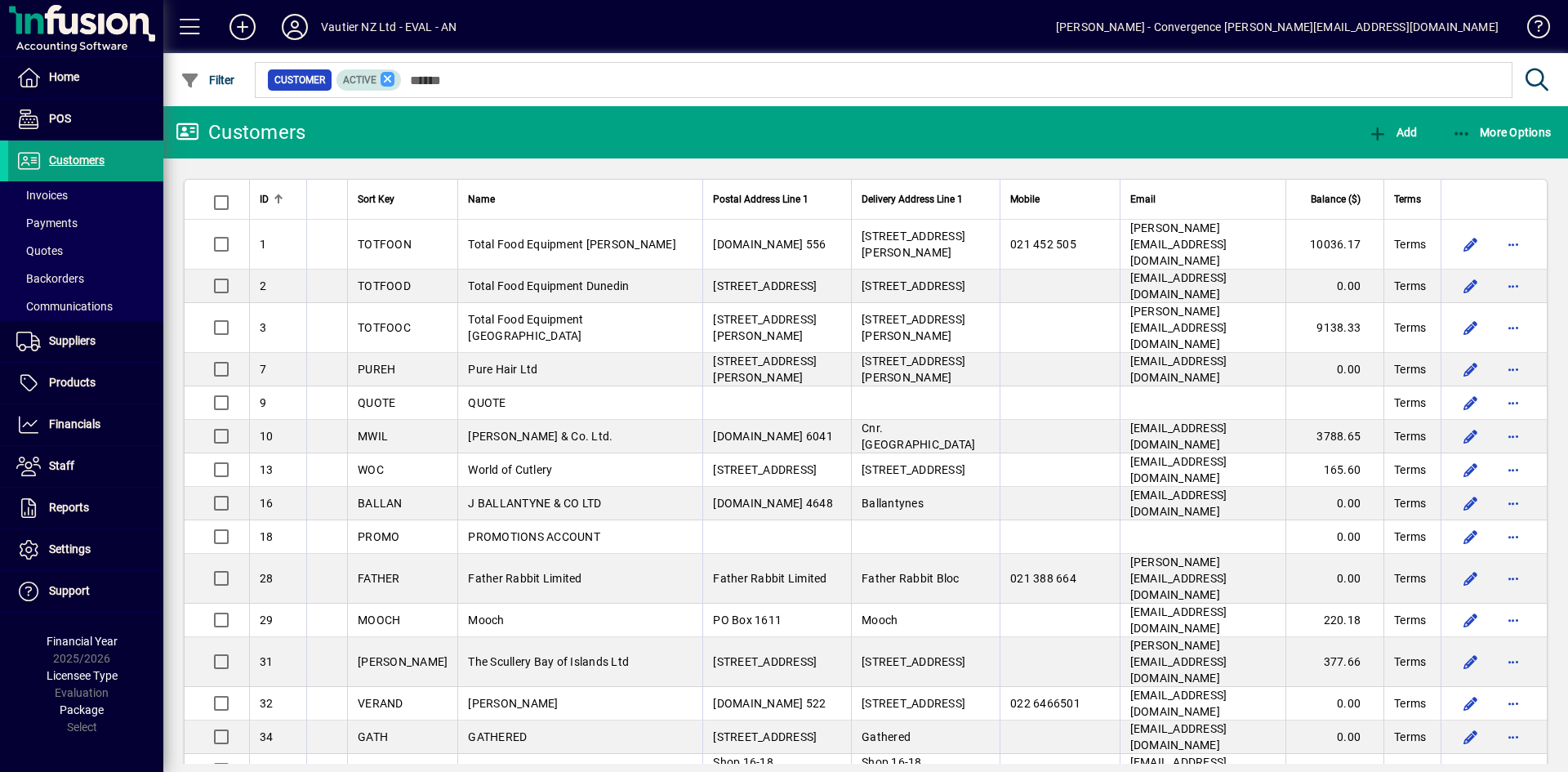
click at [388, 78] on icon at bounding box center [388, 79] width 15 height 15
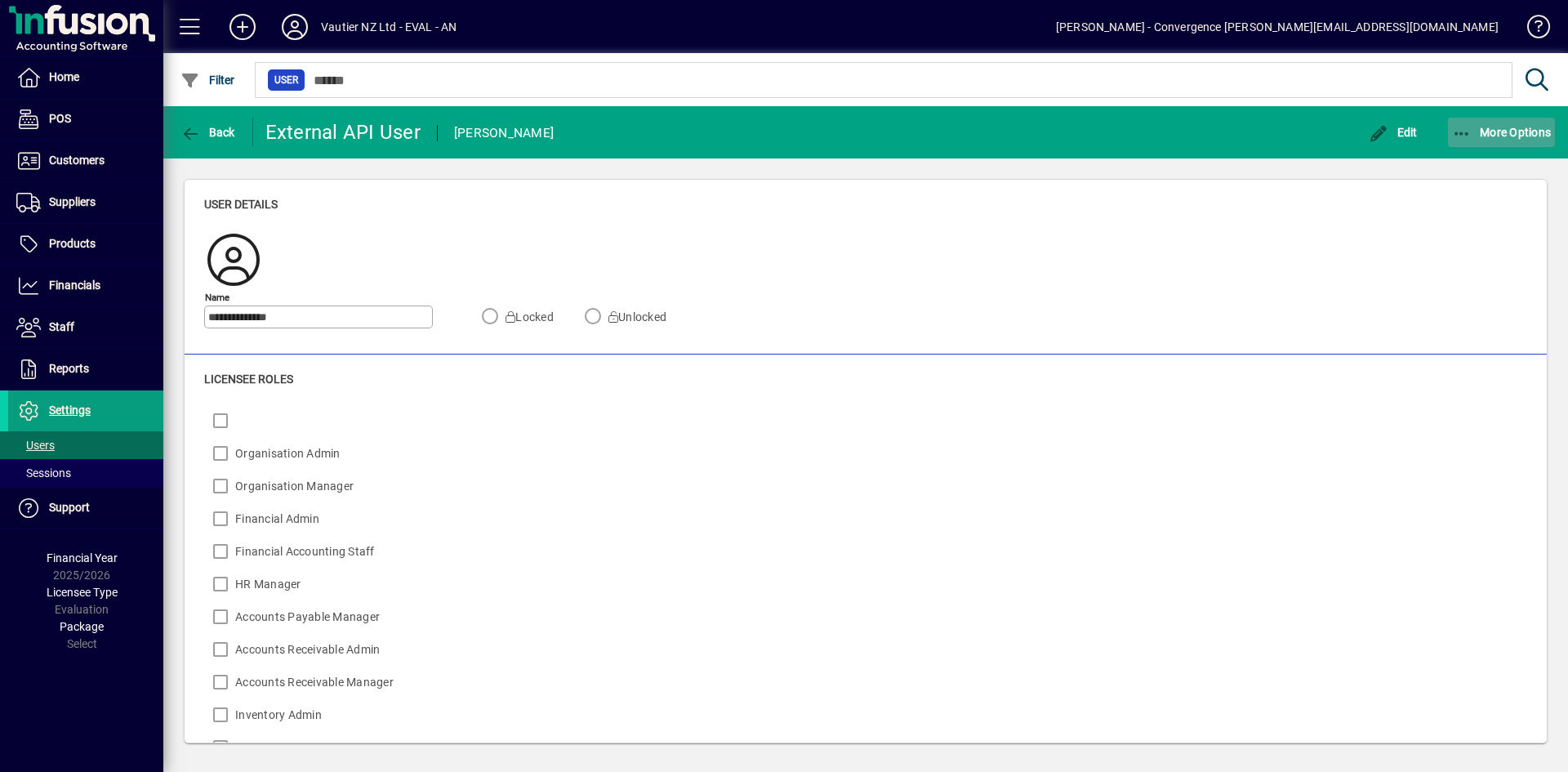
click at [1520, 133] on span "More Options" at bounding box center [1502, 132] width 100 height 13
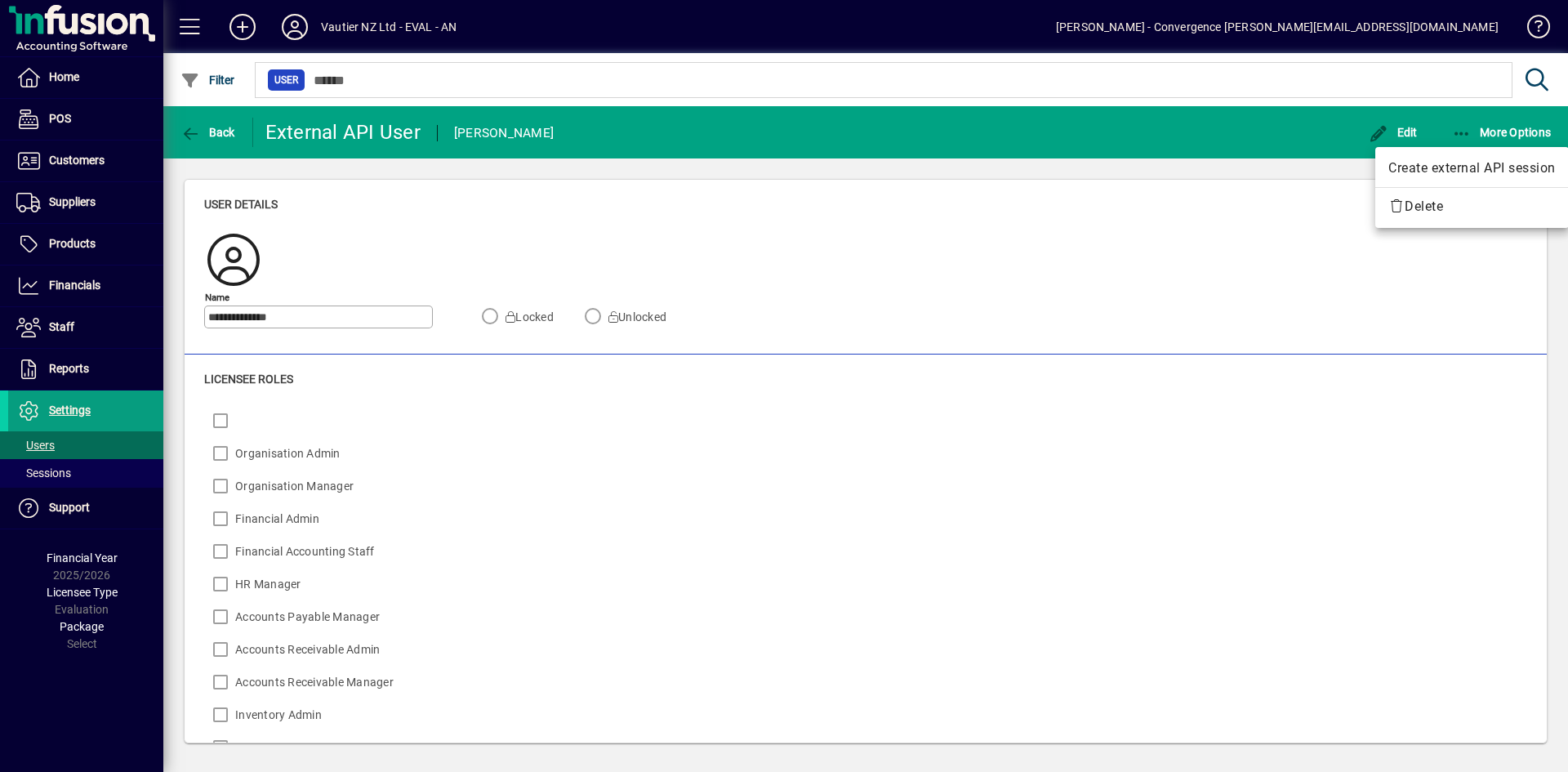
click at [1104, 257] on div at bounding box center [784, 386] width 1568 height 772
click at [1398, 139] on span "button" at bounding box center [1394, 132] width 57 height 40
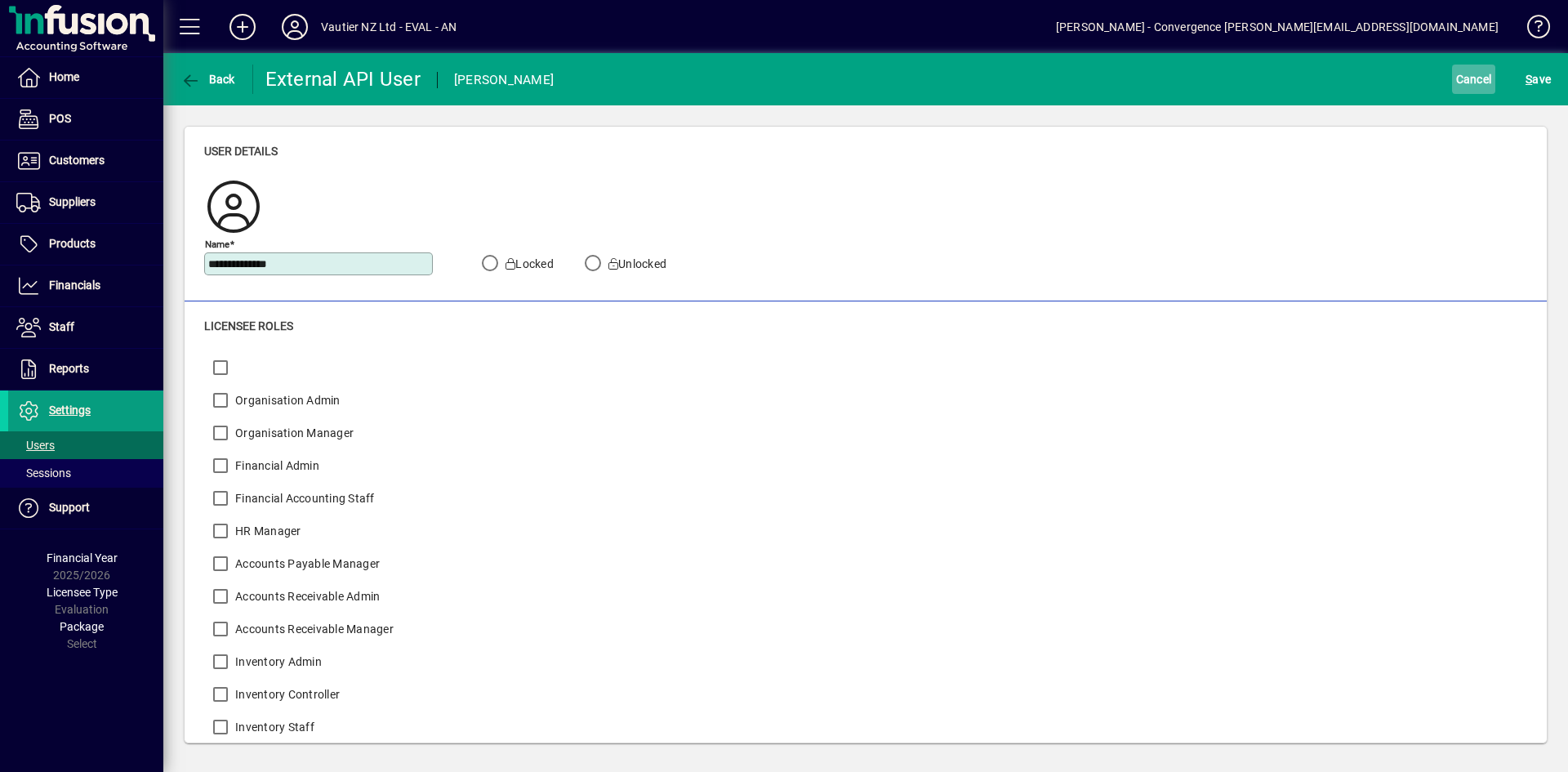
click at [1468, 81] on span "Cancel" at bounding box center [1474, 79] width 36 height 26
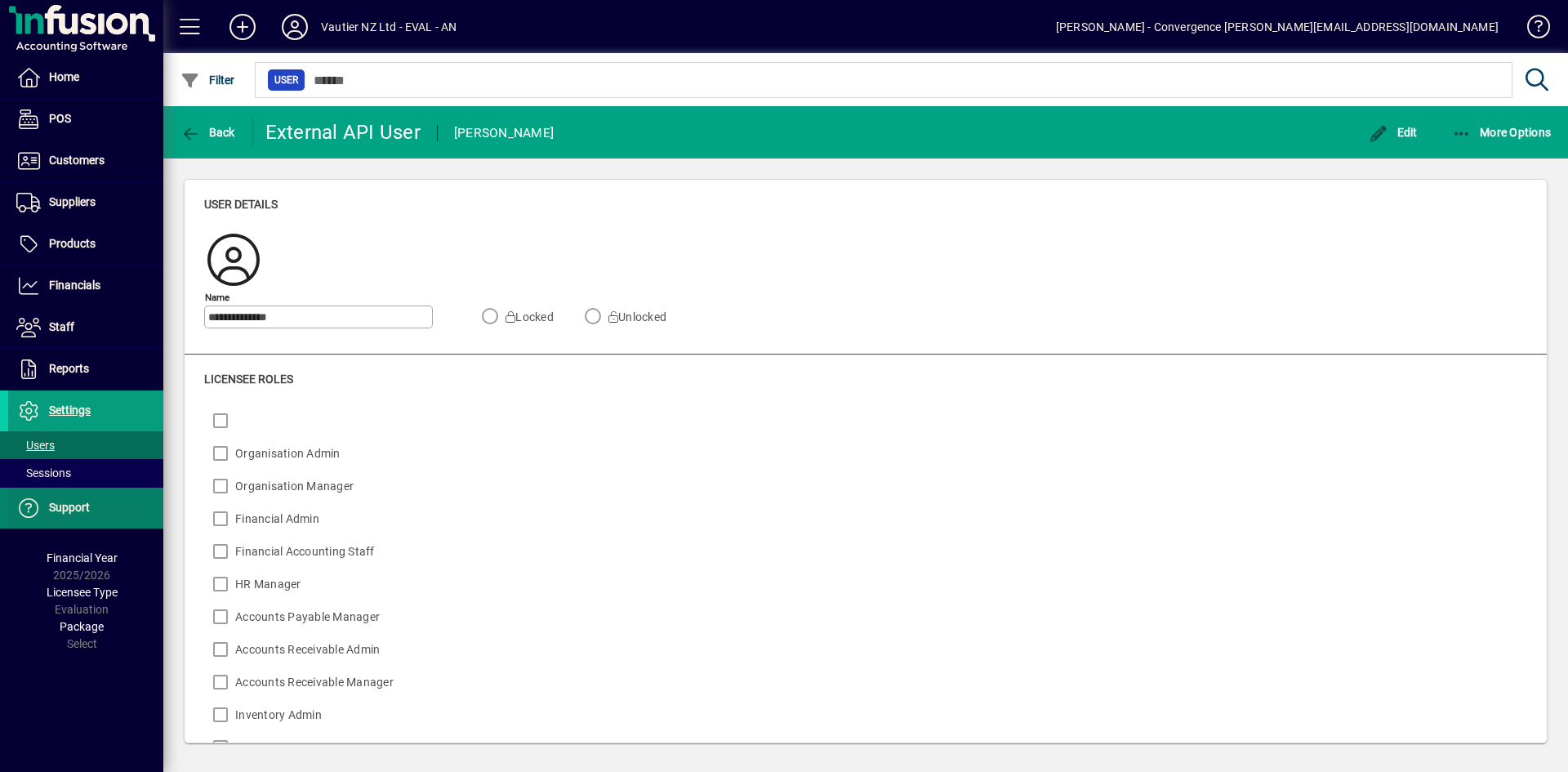
click at [77, 507] on span "Support" at bounding box center [69, 507] width 41 height 13
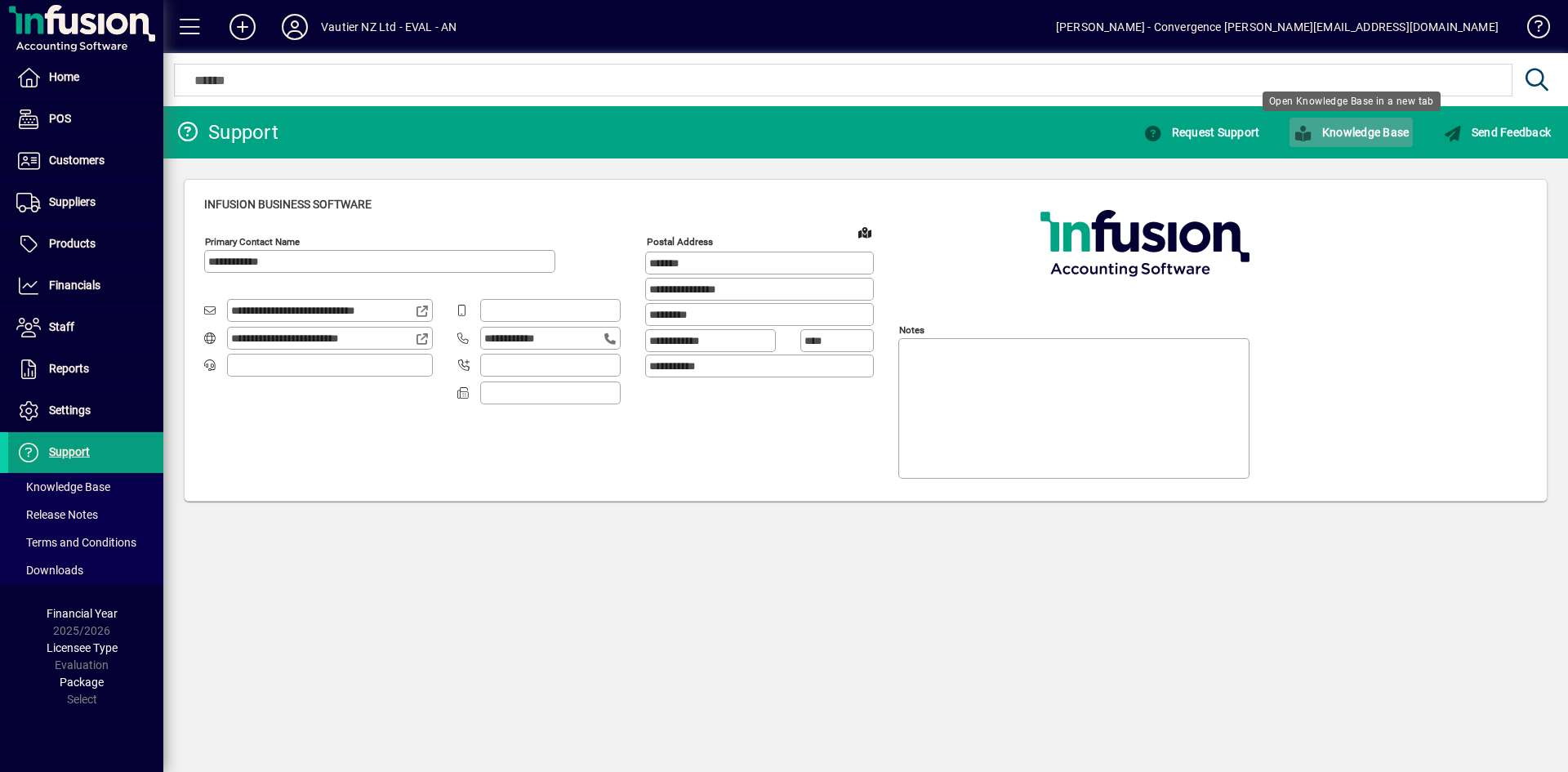
click at [1402, 137] on span "Knowledge Base" at bounding box center [1351, 132] width 115 height 13
